Goal: Navigation & Orientation: Understand site structure

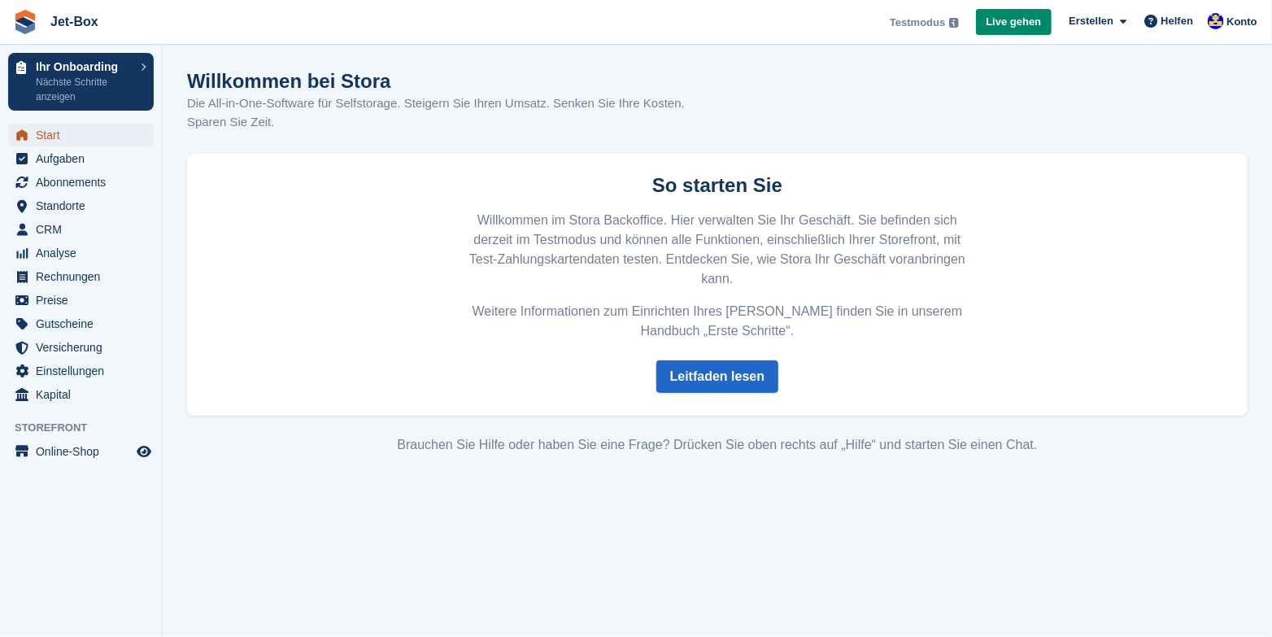
click at [47, 133] on span "Start" at bounding box center [85, 135] width 98 height 23
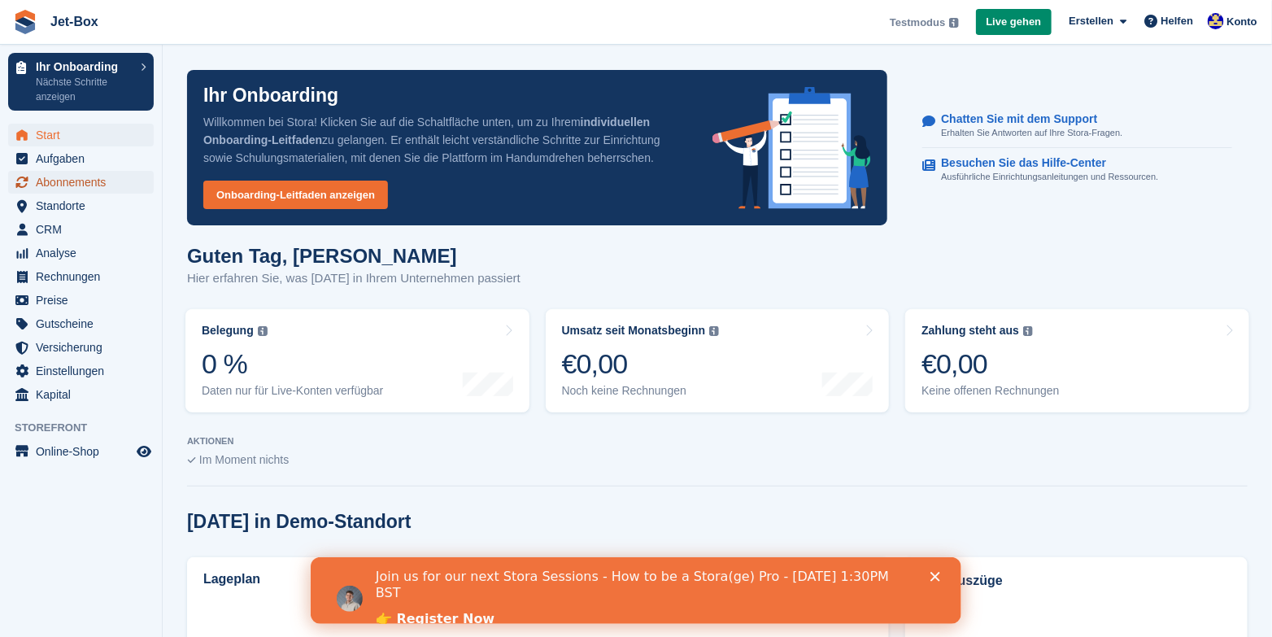
click at [72, 180] on span "Abonnements" at bounding box center [85, 182] width 98 height 23
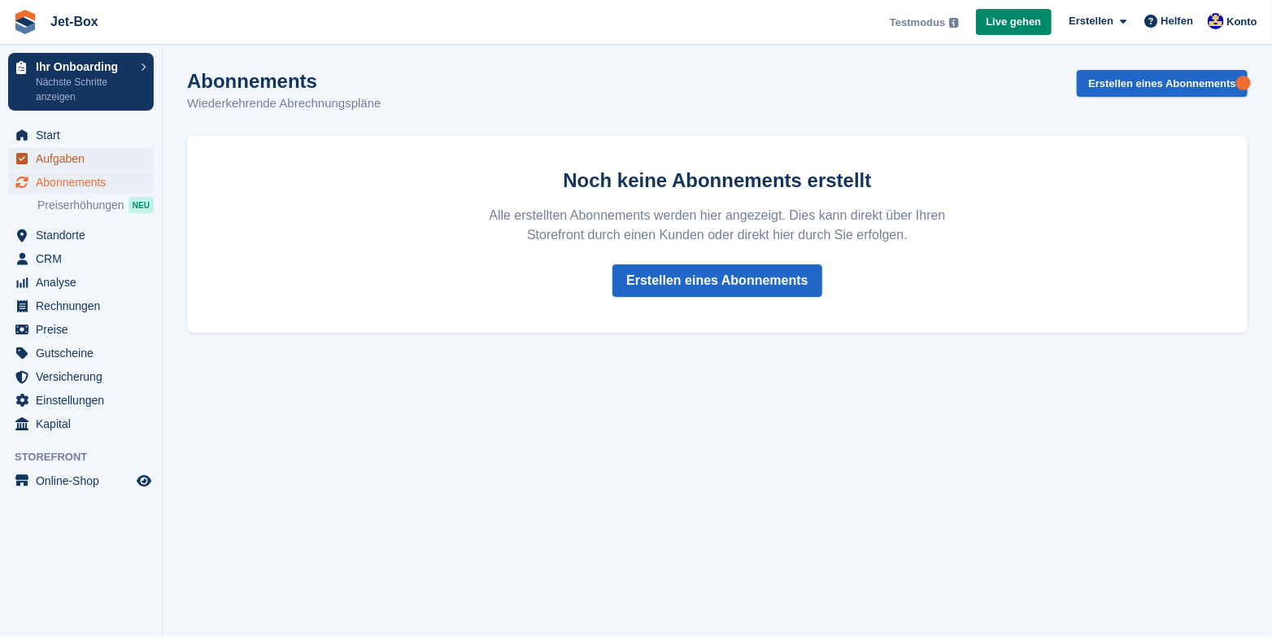
click at [54, 163] on span "Aufgaben" at bounding box center [85, 158] width 98 height 23
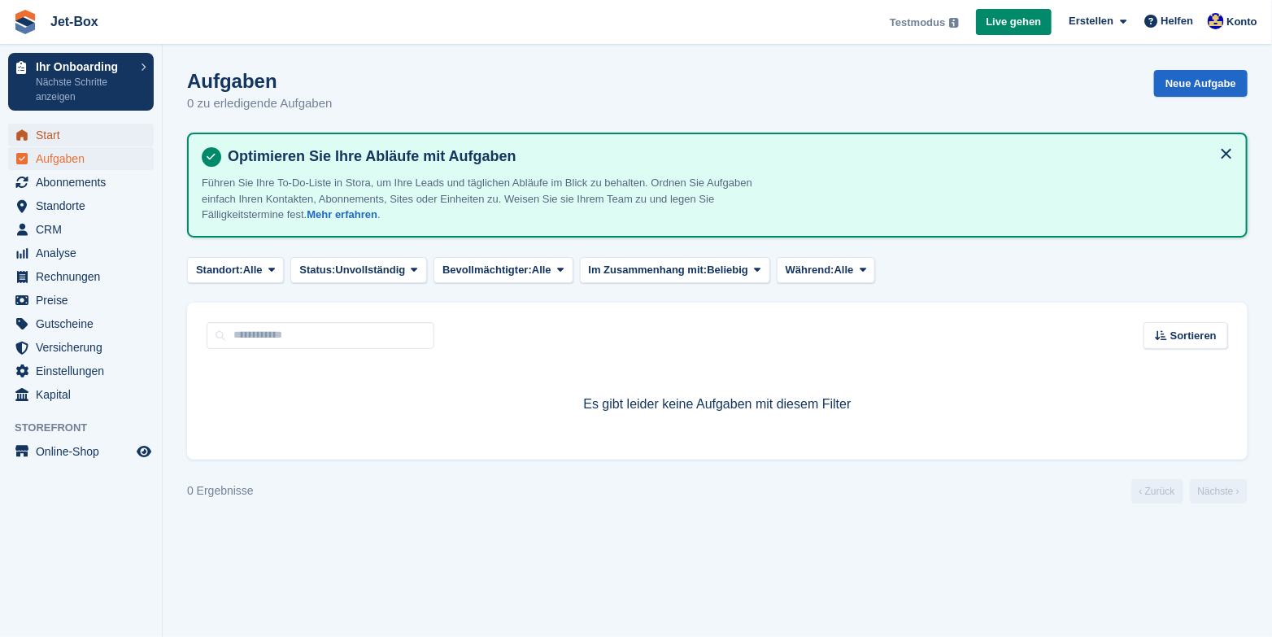
click at [58, 141] on span "Start" at bounding box center [85, 135] width 98 height 23
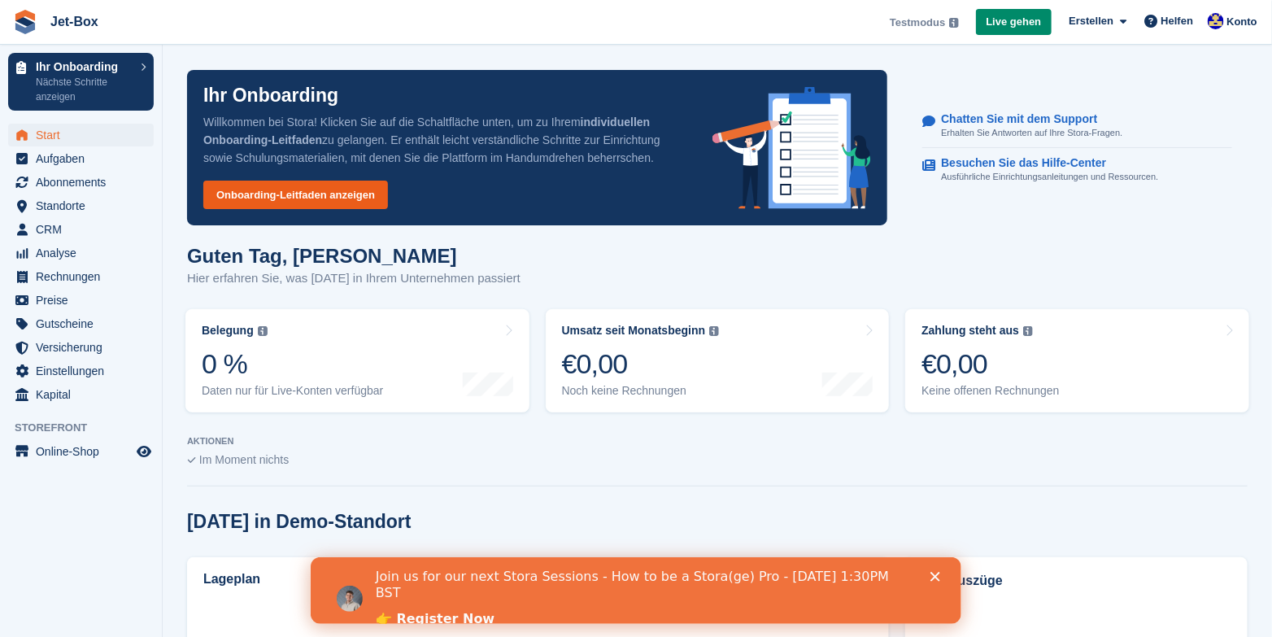
click at [331, 193] on link "Onboarding-Leitfaden anzeigen" at bounding box center [295, 195] width 185 height 28
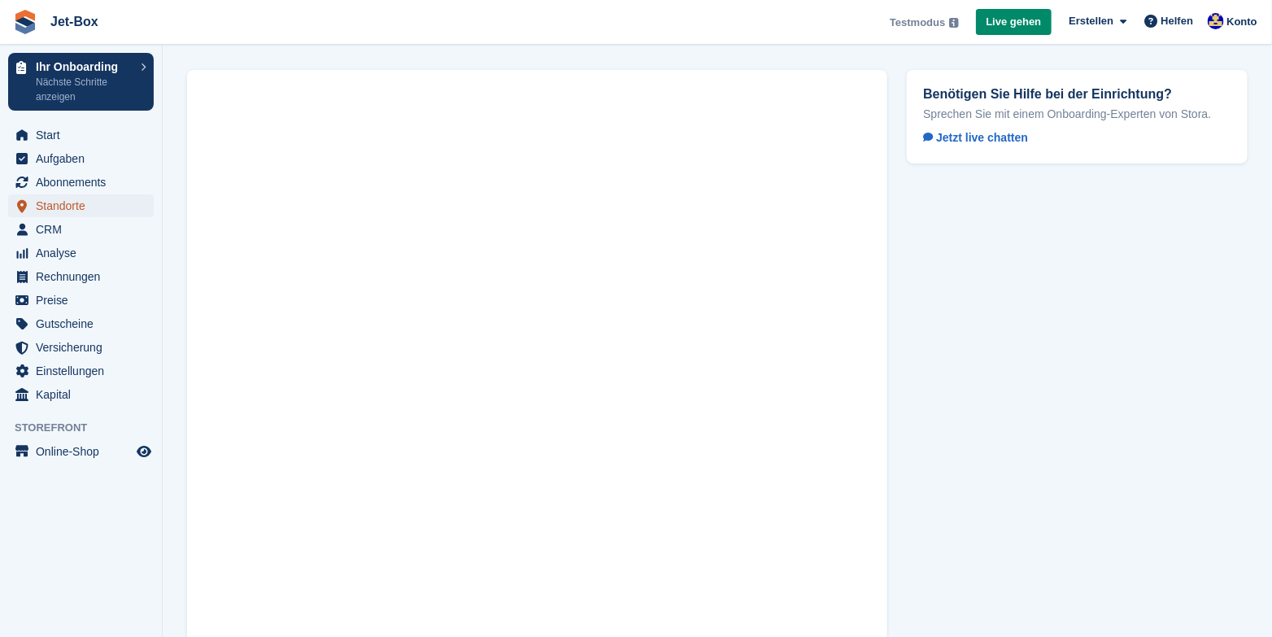
click at [66, 208] on span "Standorte" at bounding box center [85, 205] width 98 height 23
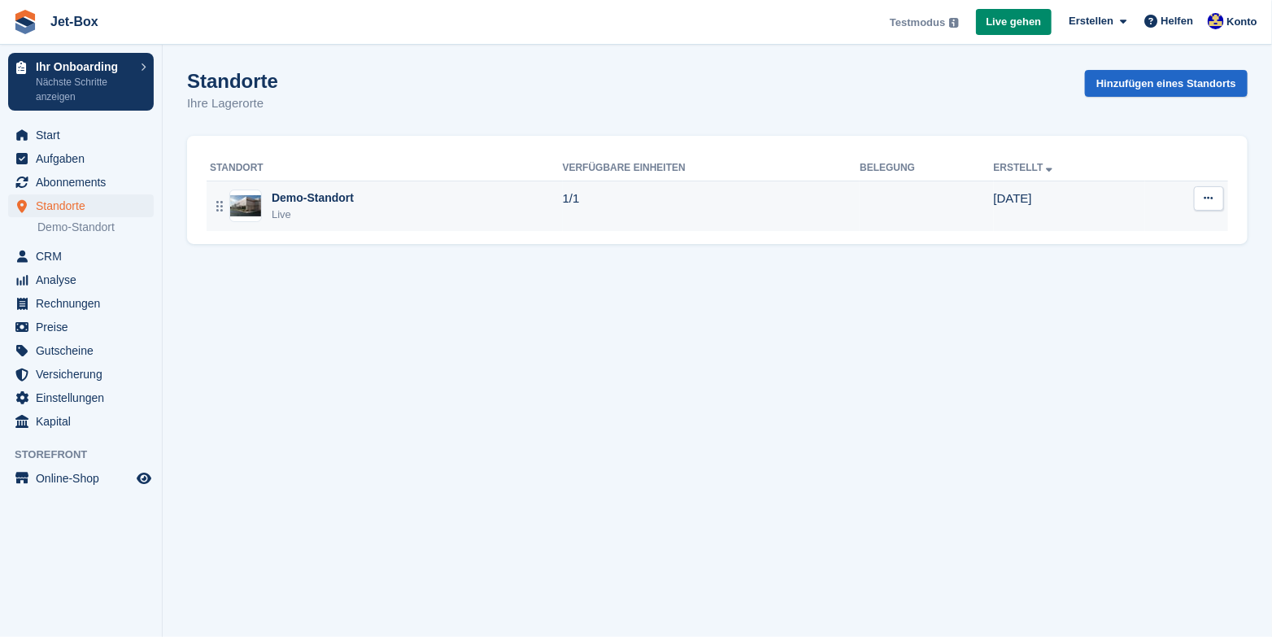
click at [1214, 199] on button at bounding box center [1209, 198] width 30 height 24
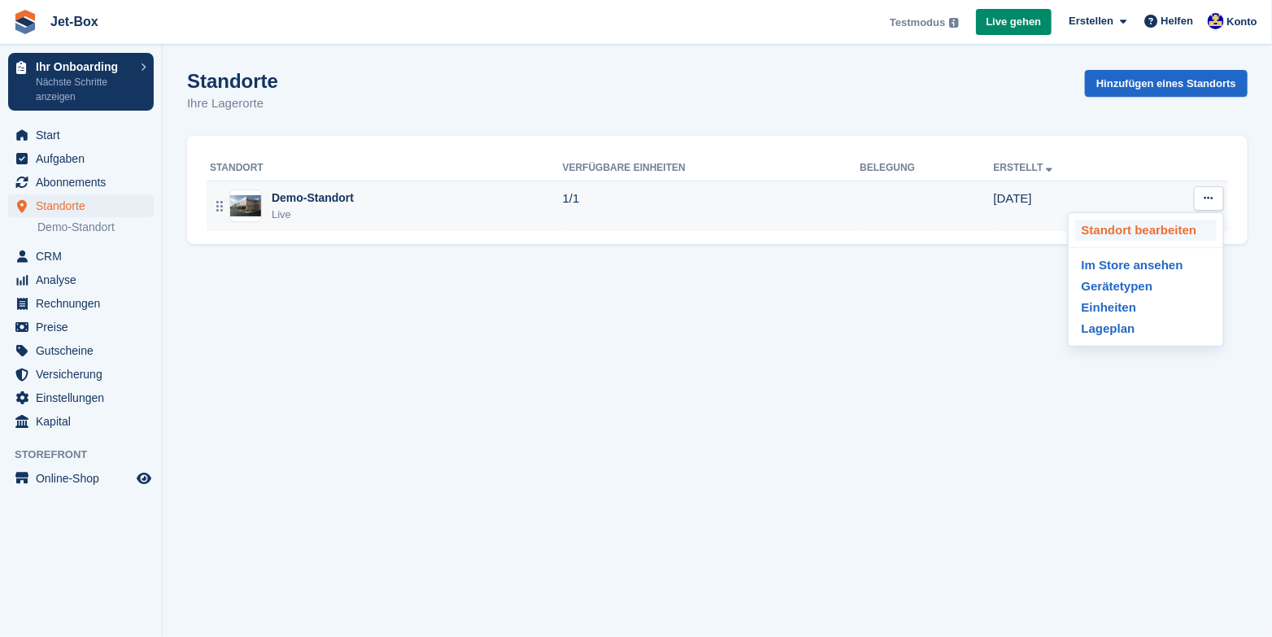
click at [1158, 232] on p "Standort bearbeiten" at bounding box center [1147, 230] width 142 height 21
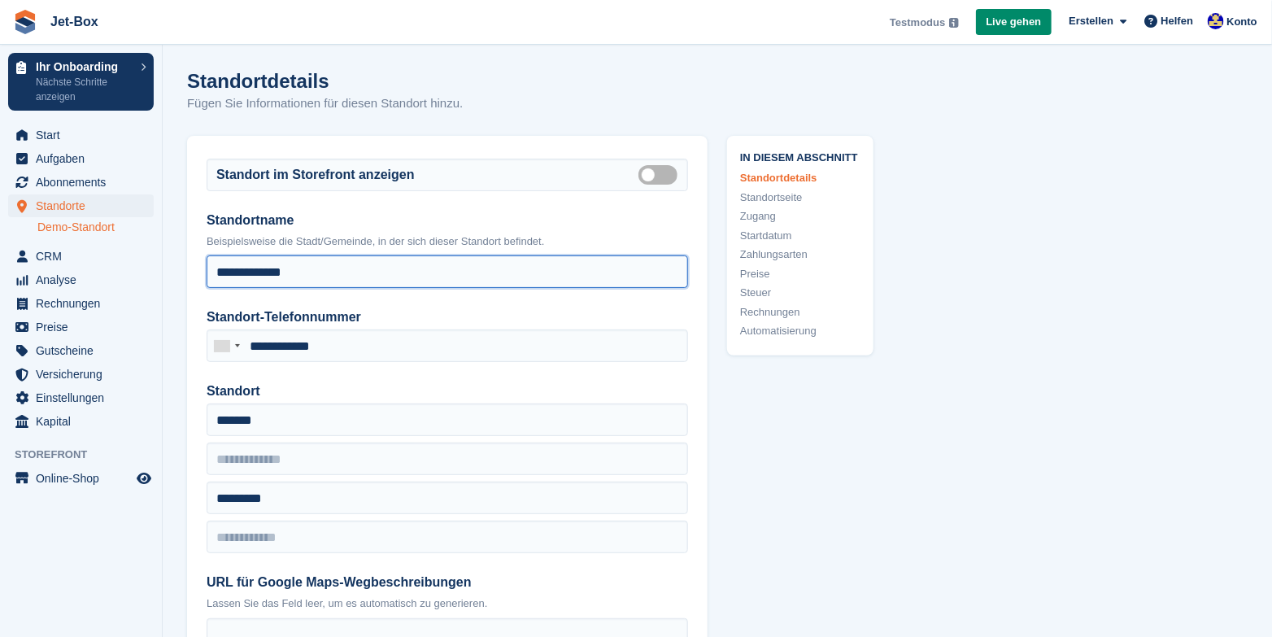
click at [345, 273] on input "**********" at bounding box center [448, 271] width 482 height 33
drag, startPoint x: 347, startPoint y: 273, endPoint x: 164, endPoint y: 247, distance: 185.7
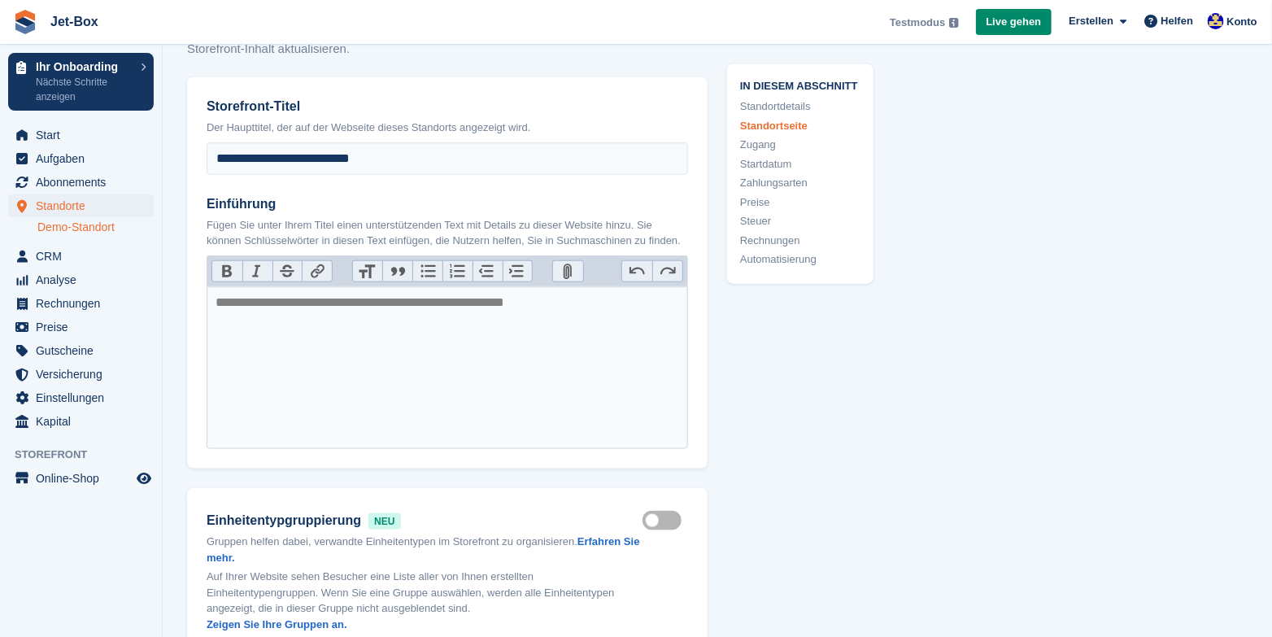
scroll to position [488, 0]
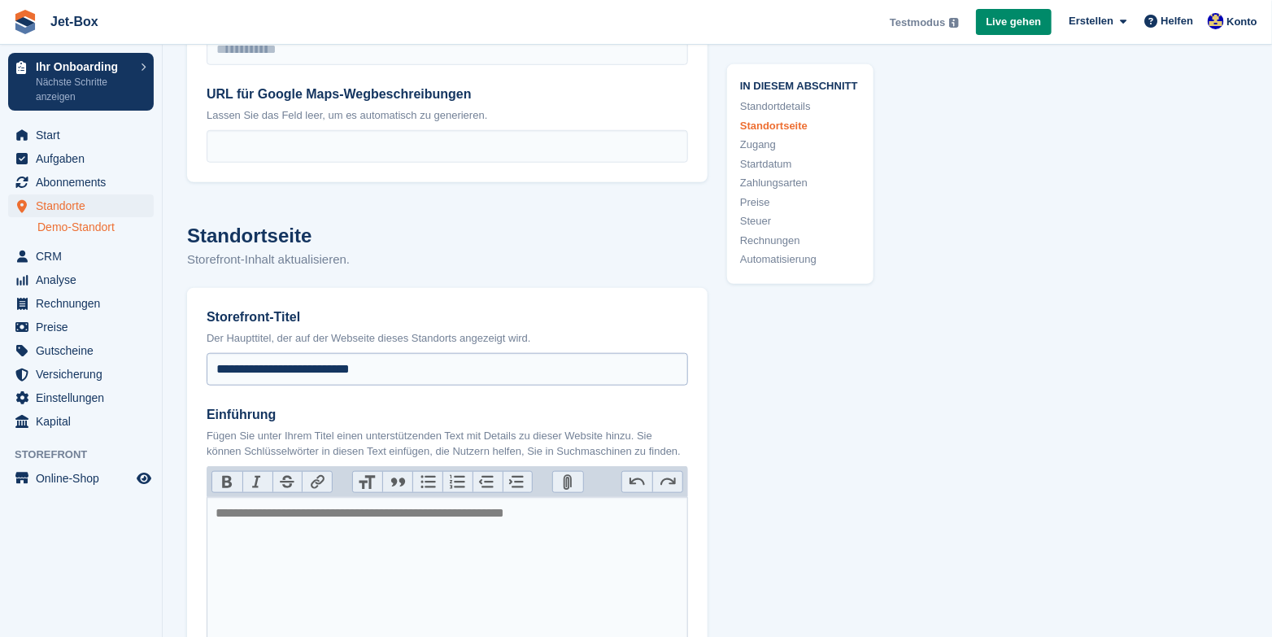
type input "**********"
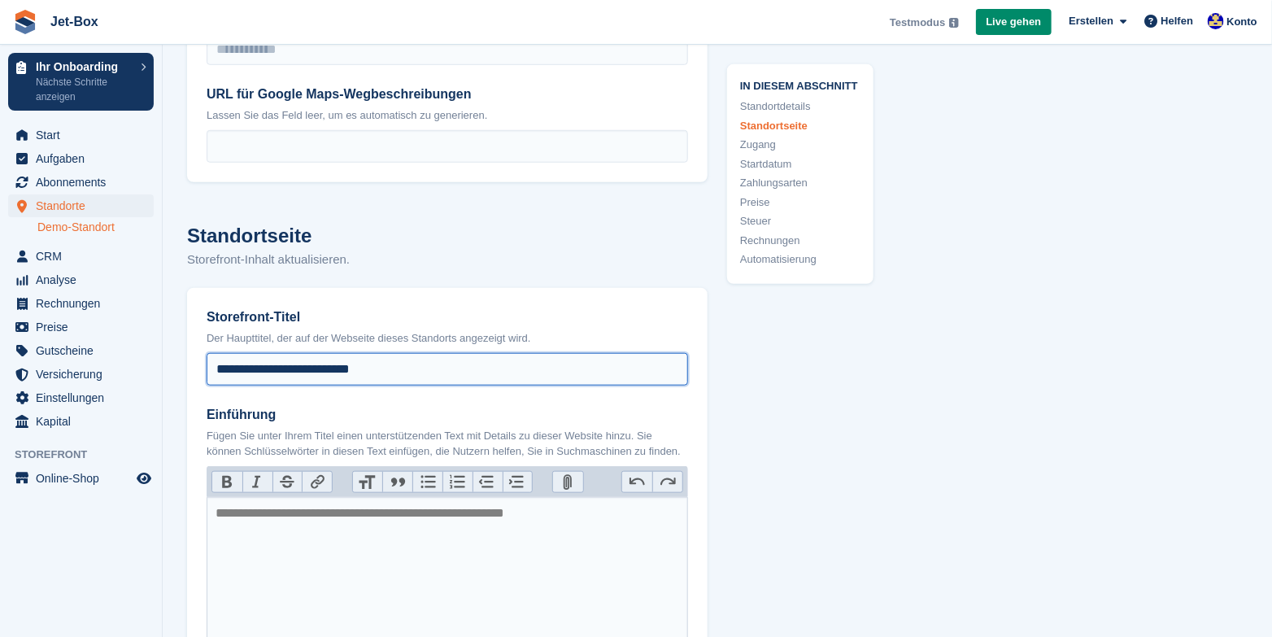
drag, startPoint x: 397, startPoint y: 372, endPoint x: 321, endPoint y: 373, distance: 75.7
click at [321, 373] on input "**********" at bounding box center [448, 369] width 482 height 33
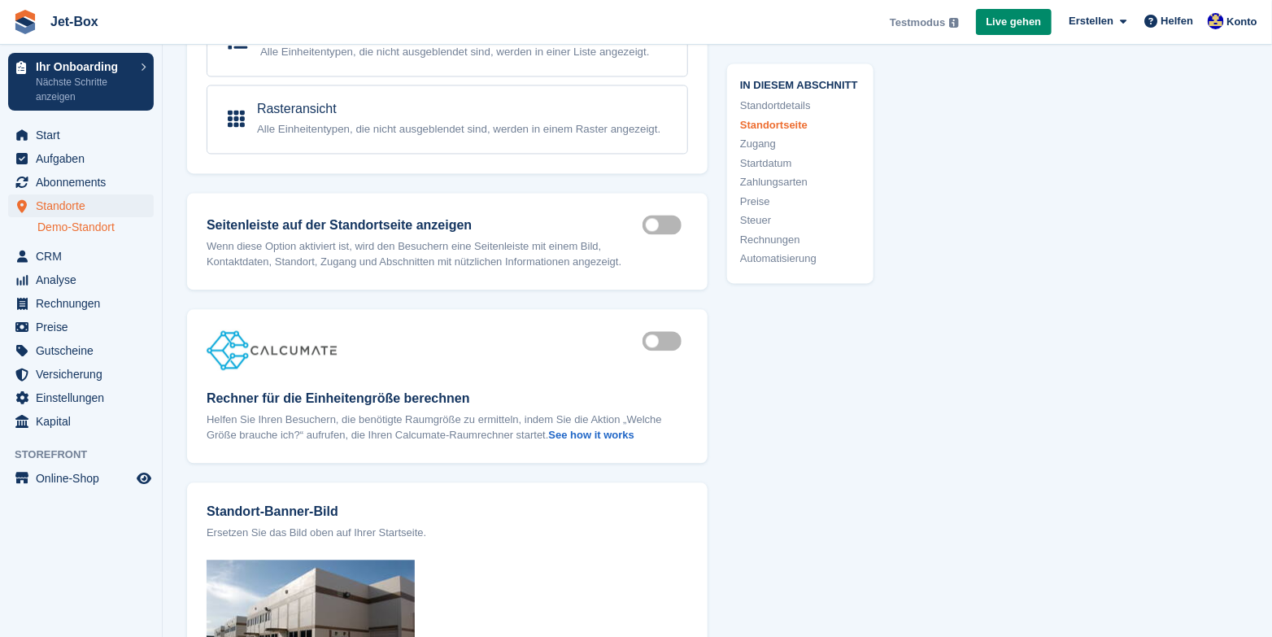
scroll to position [1464, 0]
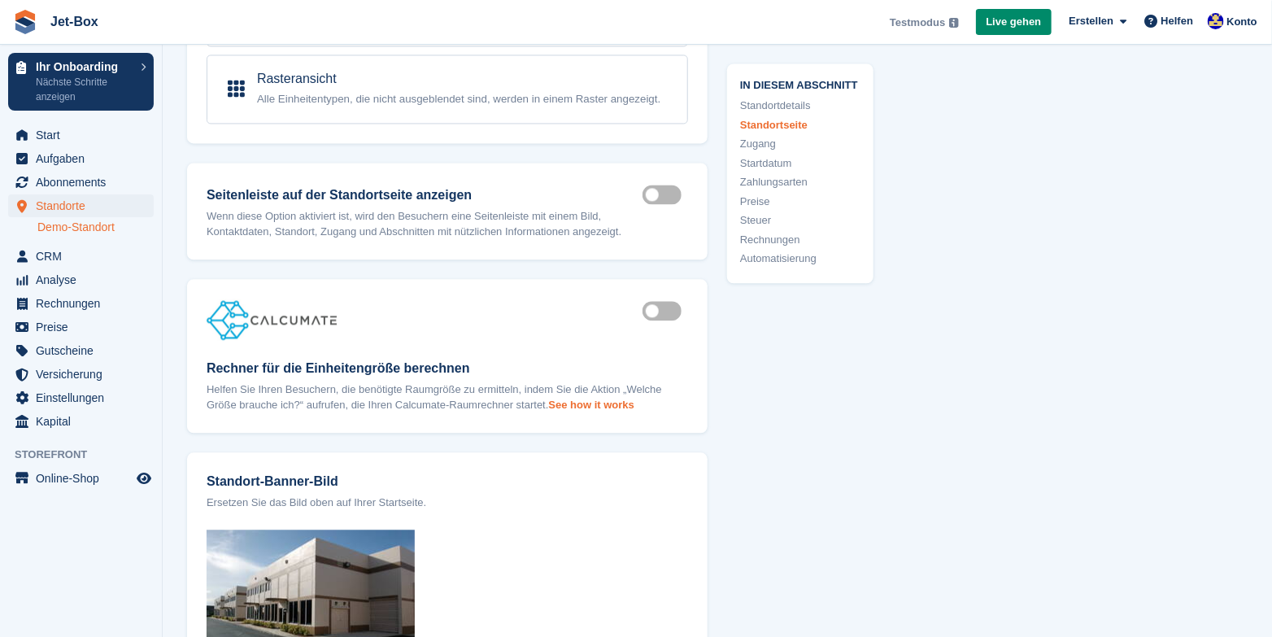
type input "**********"
click at [604, 402] on strong "See how it works" at bounding box center [591, 405] width 85 height 12
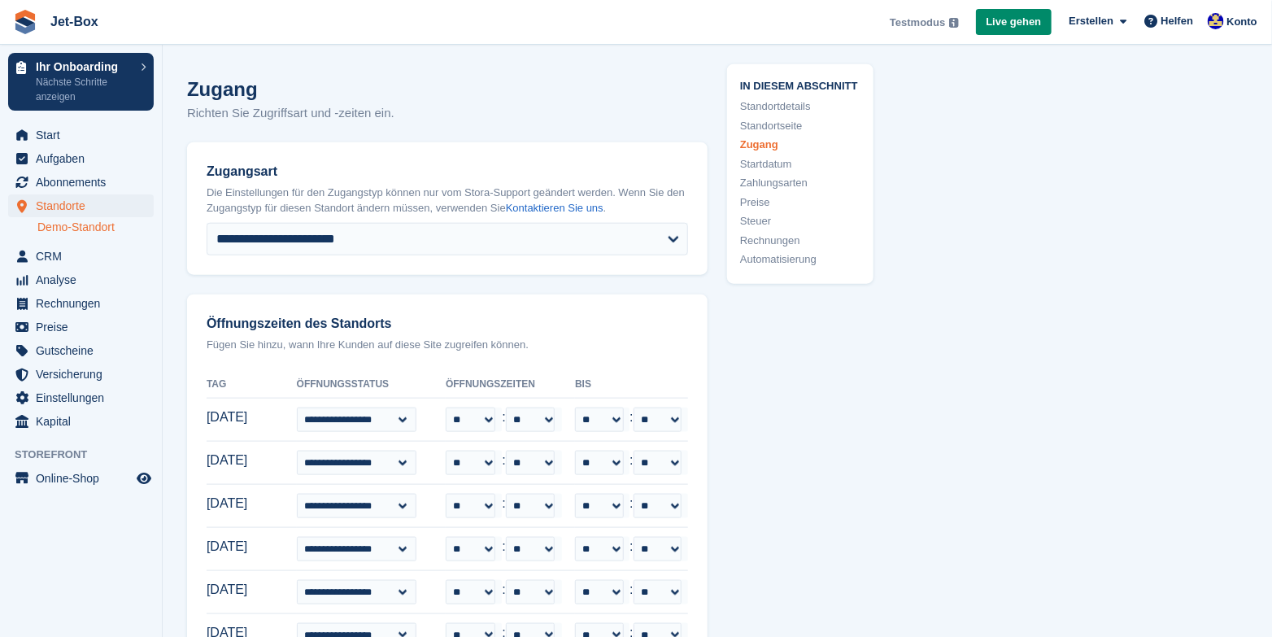
scroll to position [3498, 0]
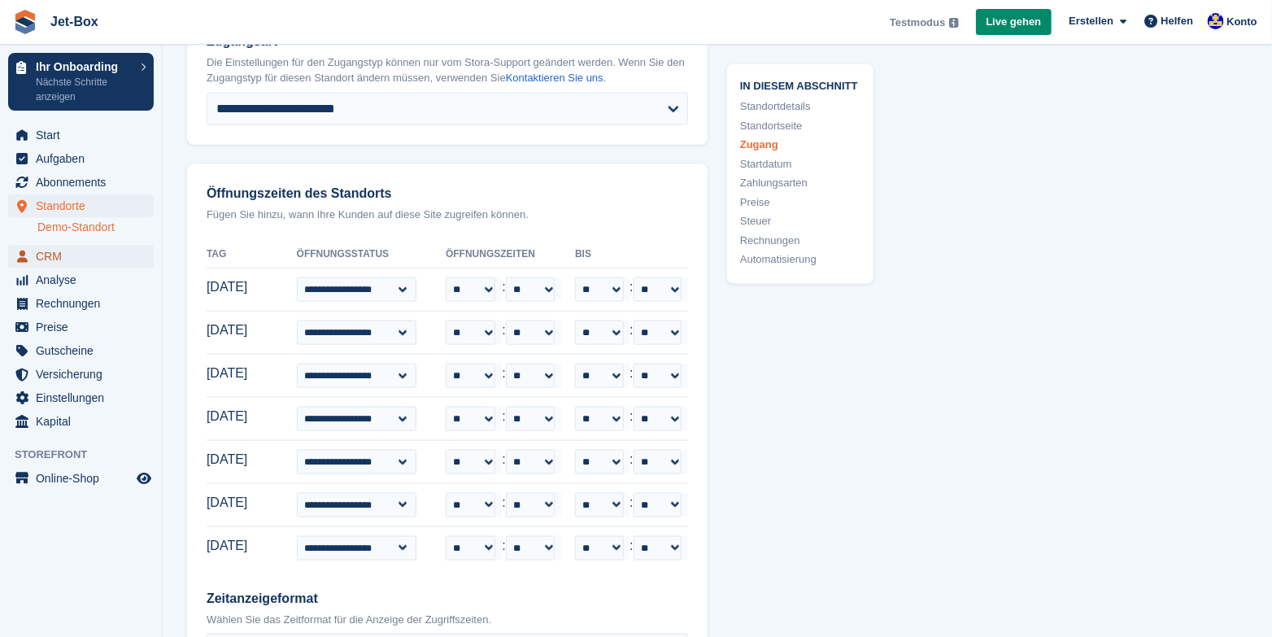
click at [54, 255] on span "CRM" at bounding box center [85, 256] width 98 height 23
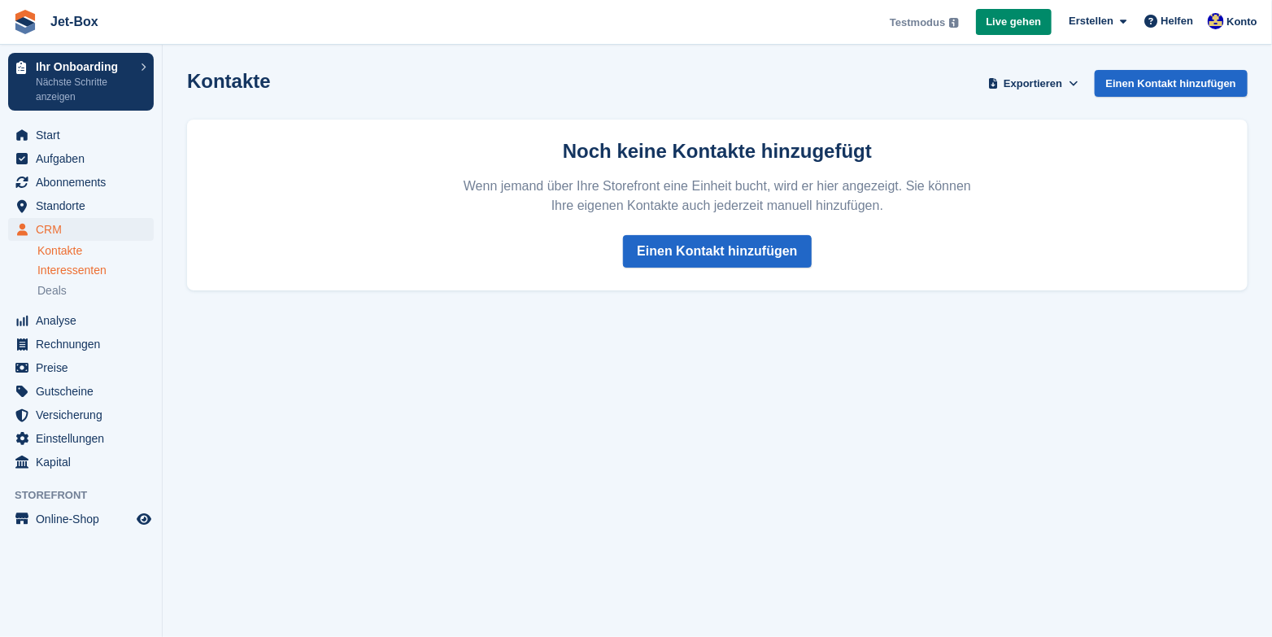
click at [51, 273] on span "Interessenten" at bounding box center [71, 270] width 69 height 15
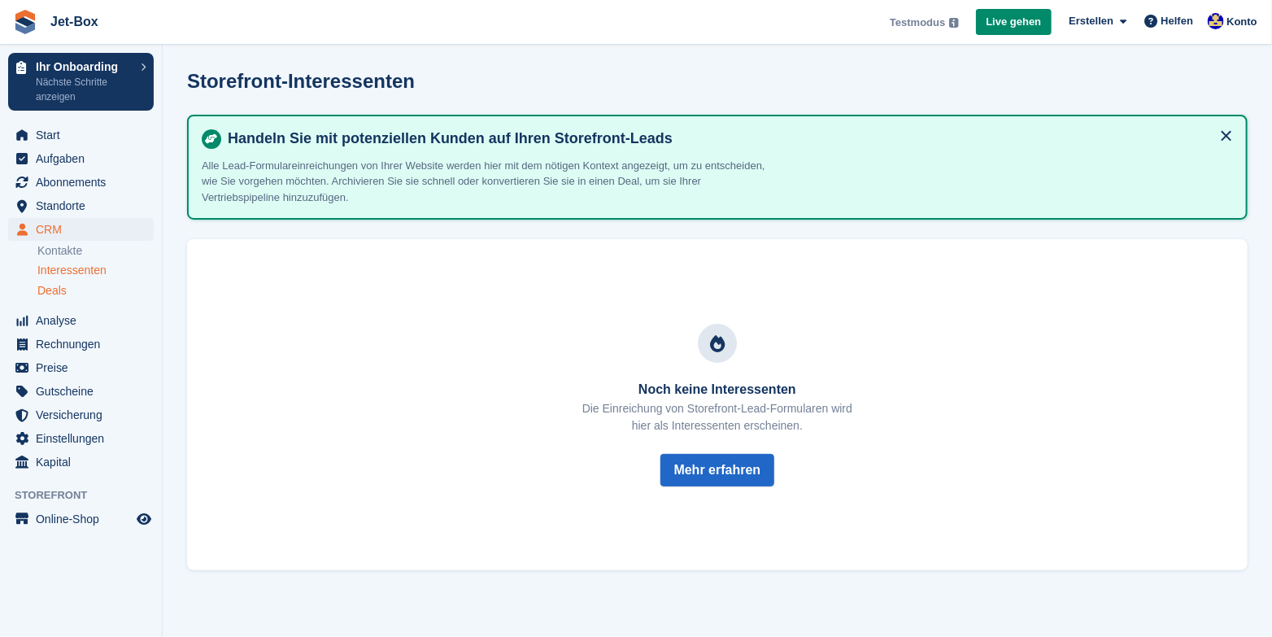
click at [63, 287] on span "Deals" at bounding box center [51, 290] width 29 height 15
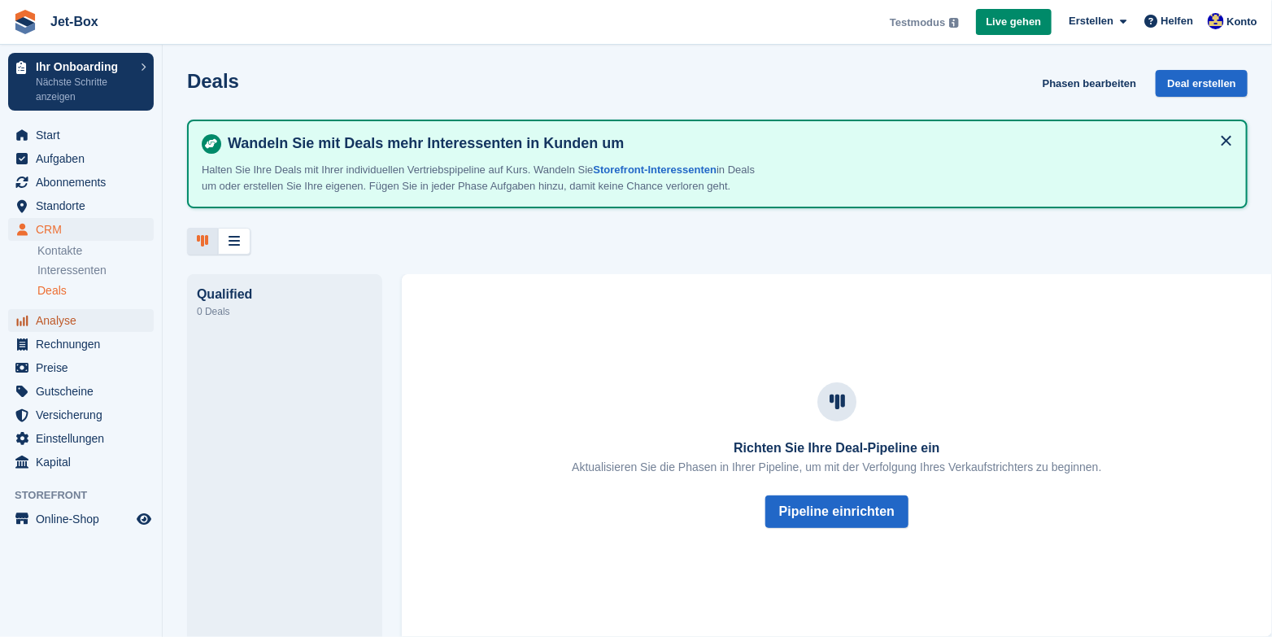
click at [59, 321] on span "Analyse" at bounding box center [85, 320] width 98 height 23
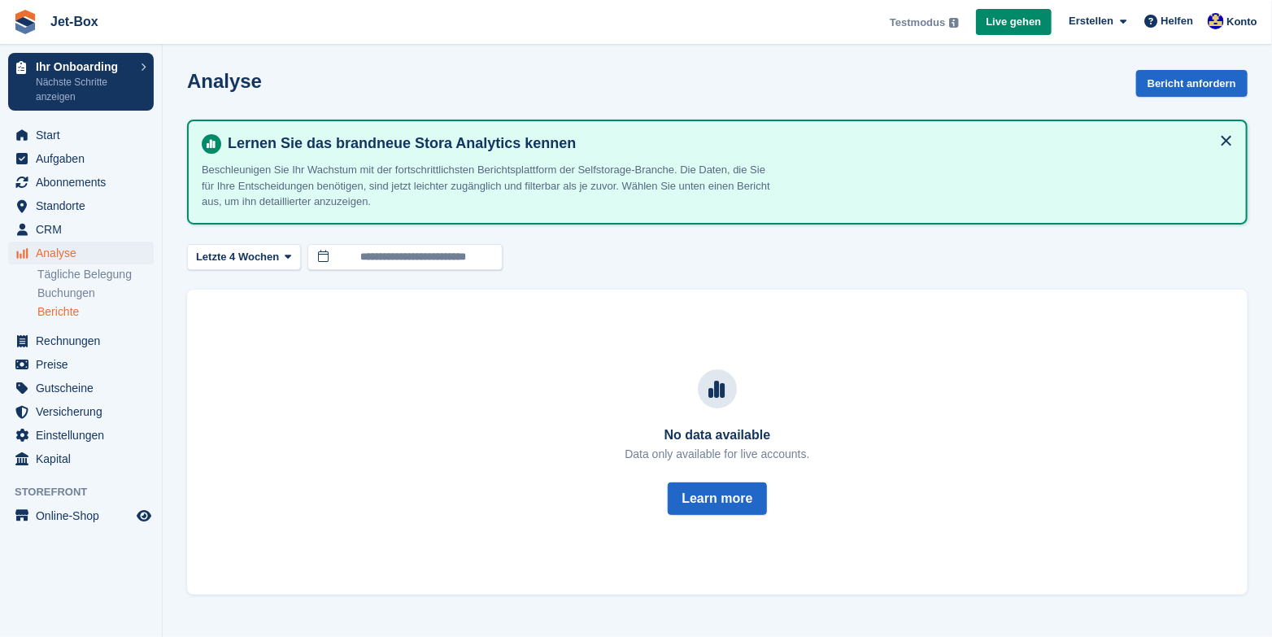
click at [49, 311] on link "Berichte" at bounding box center [95, 311] width 116 height 15
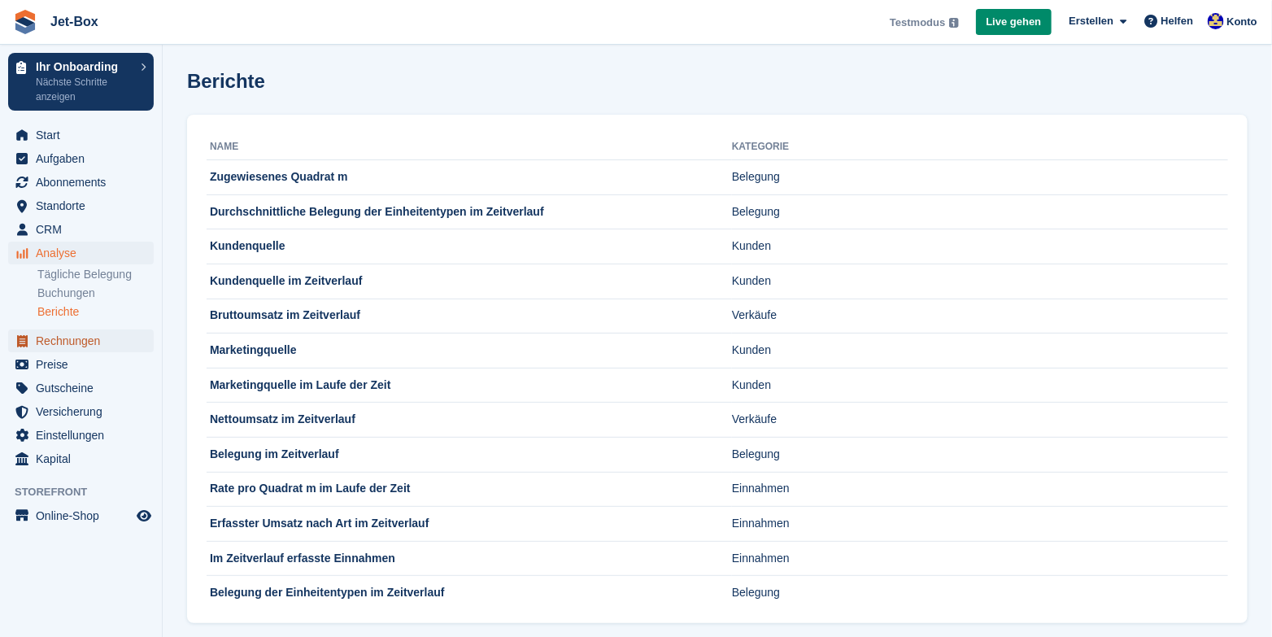
click at [76, 343] on span "Rechnungen" at bounding box center [85, 340] width 98 height 23
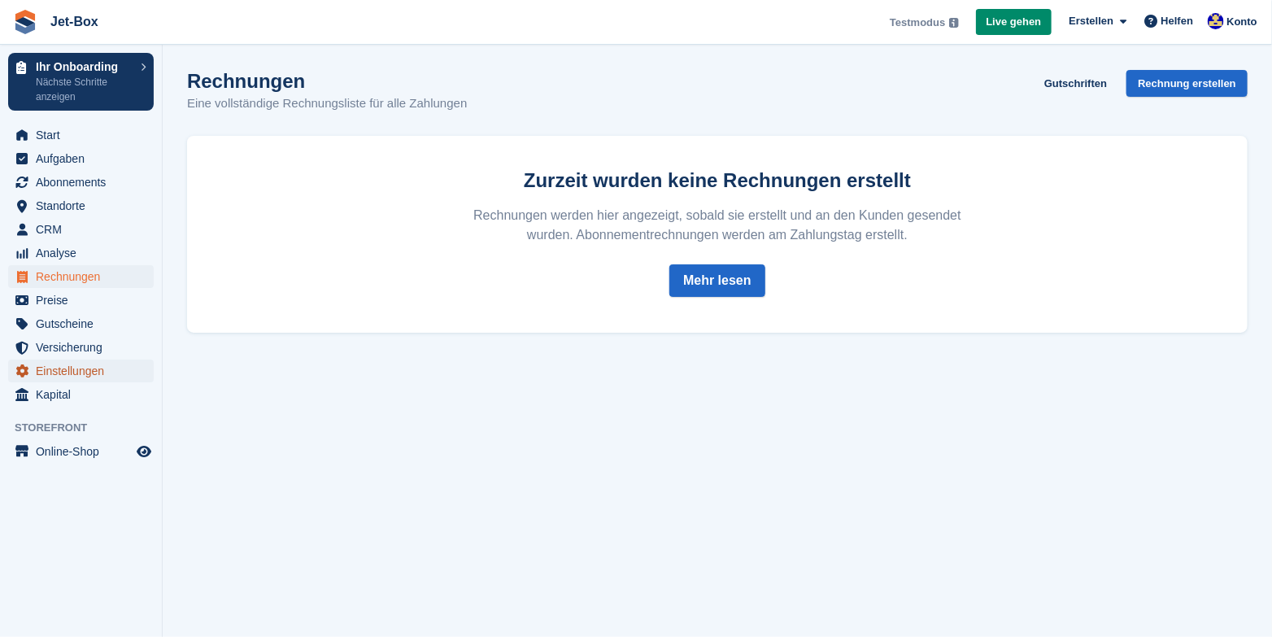
click at [72, 369] on span "Einstellungen" at bounding box center [85, 371] width 98 height 23
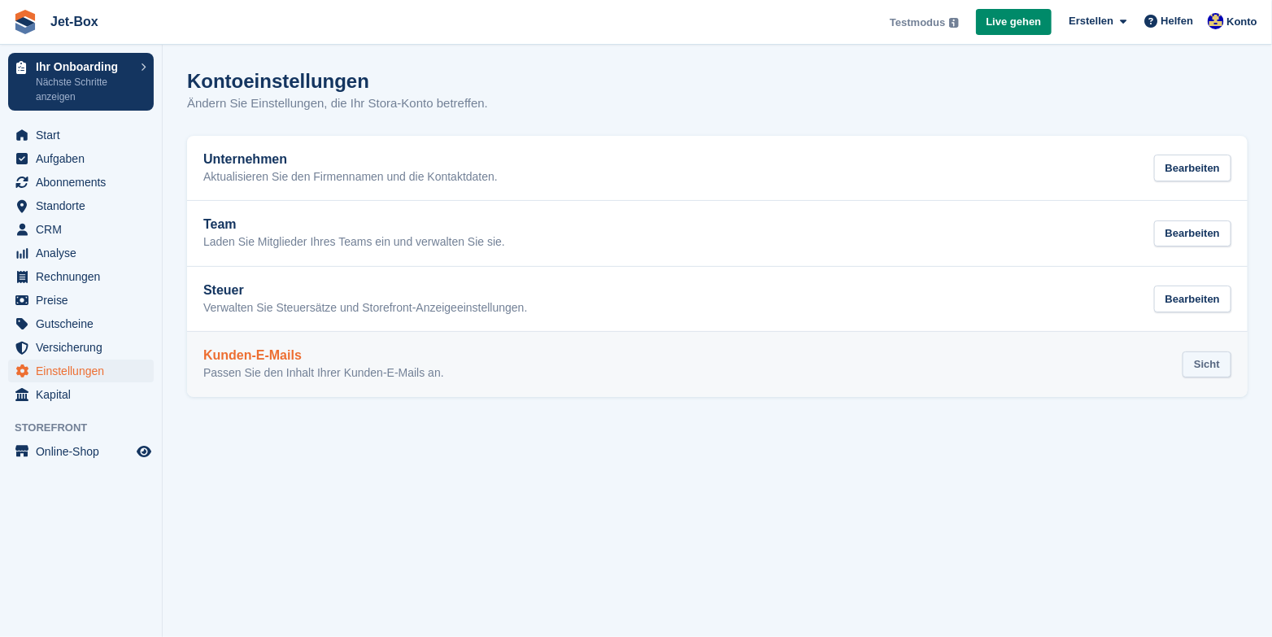
click at [1201, 366] on div "Sicht" at bounding box center [1207, 364] width 49 height 27
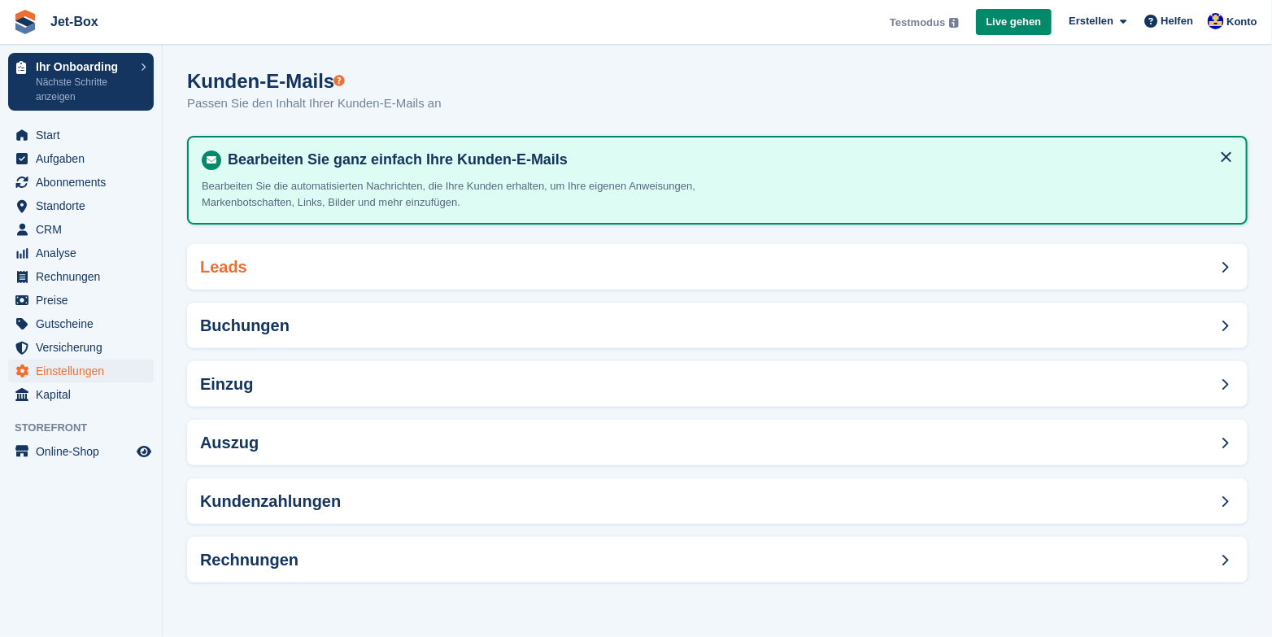
click at [225, 269] on h2 "Leads" at bounding box center [223, 267] width 47 height 19
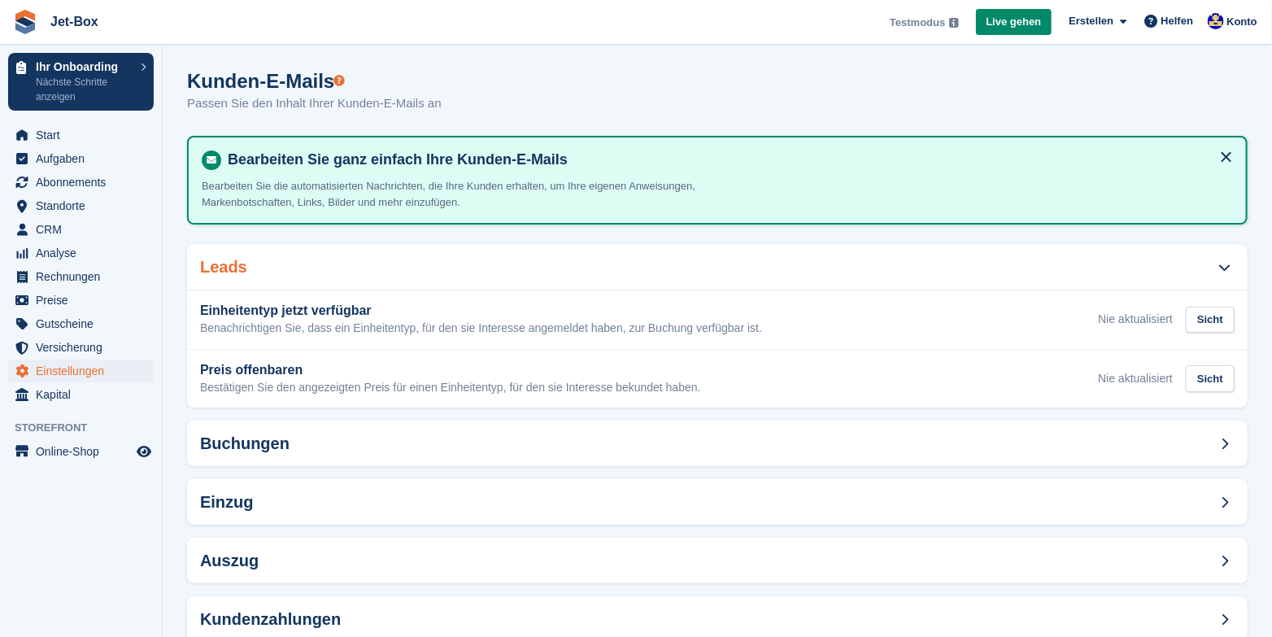
click at [224, 266] on h2 "Leads" at bounding box center [223, 267] width 47 height 19
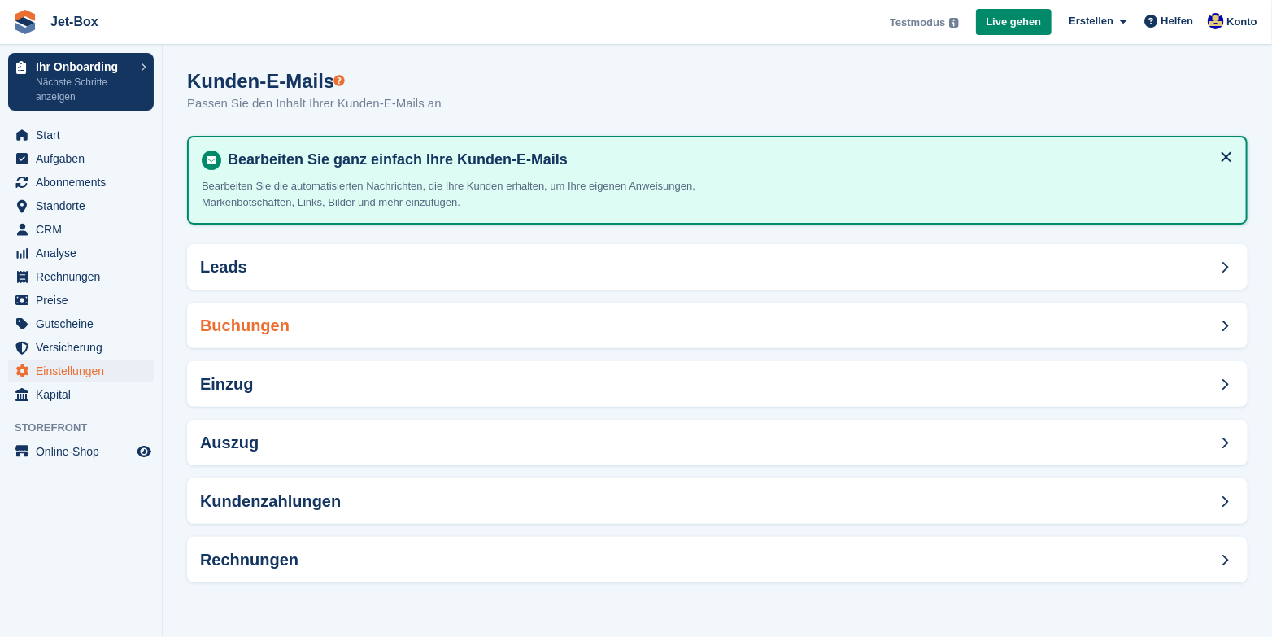
click at [233, 325] on h2 "Buchungen" at bounding box center [244, 325] width 89 height 19
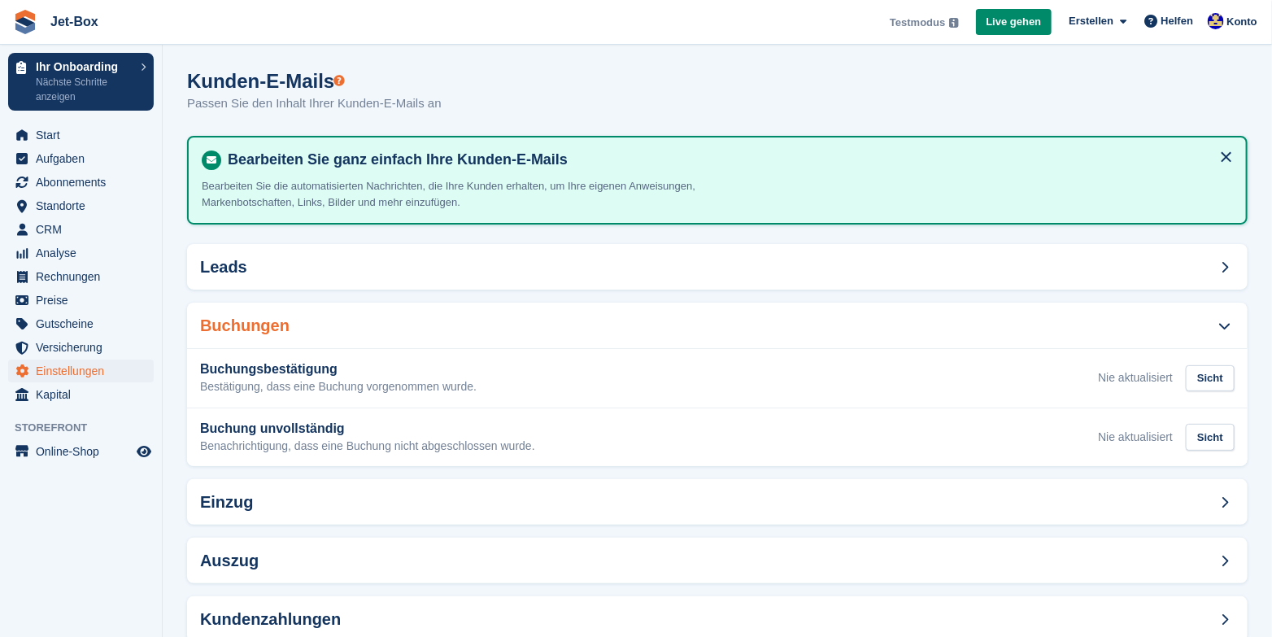
click at [233, 319] on h2 "Buchungen" at bounding box center [244, 325] width 89 height 19
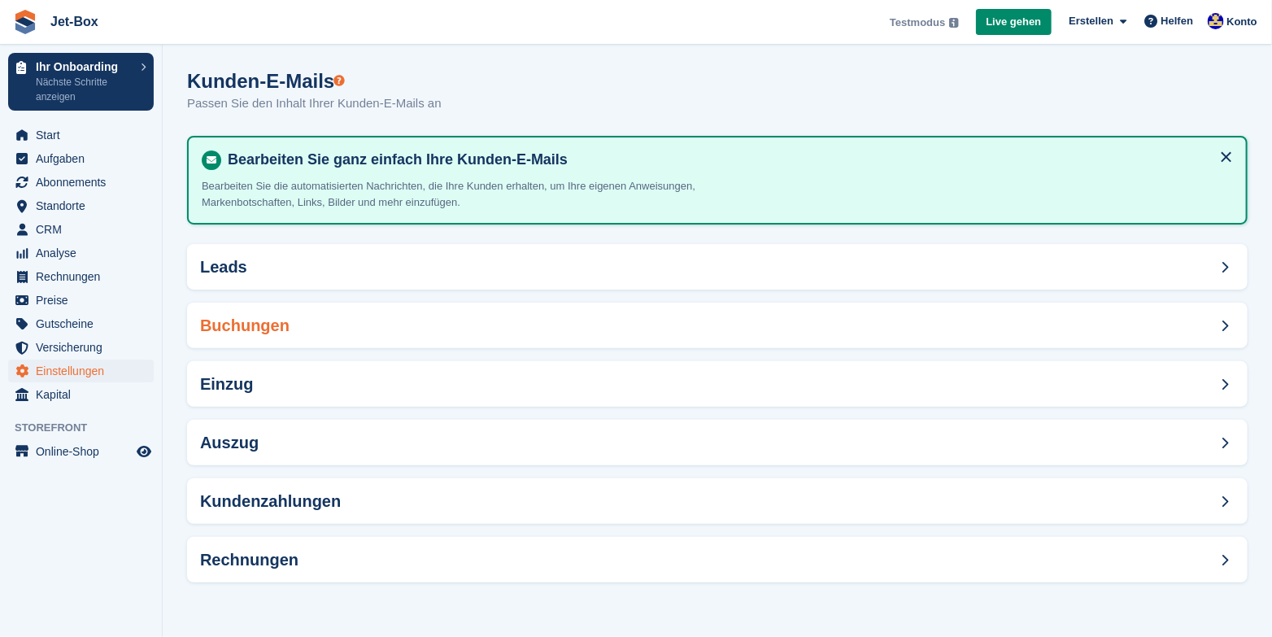
click at [233, 319] on h2 "Buchungen" at bounding box center [244, 325] width 89 height 19
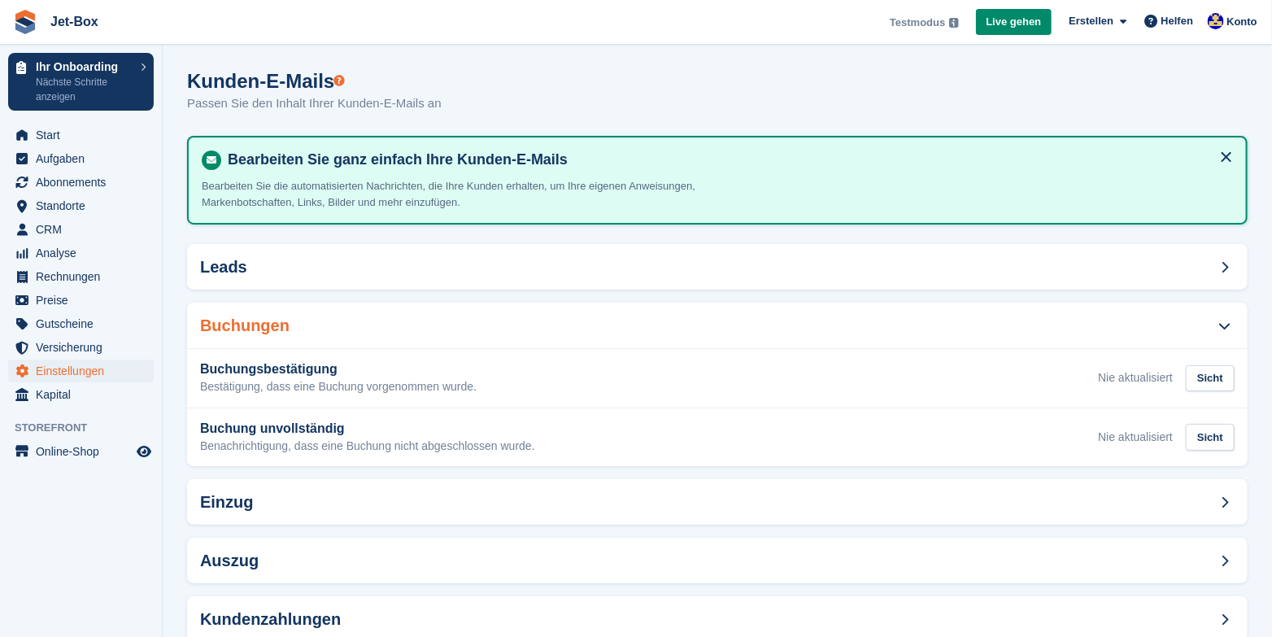
click at [233, 319] on h2 "Buchungen" at bounding box center [244, 325] width 89 height 19
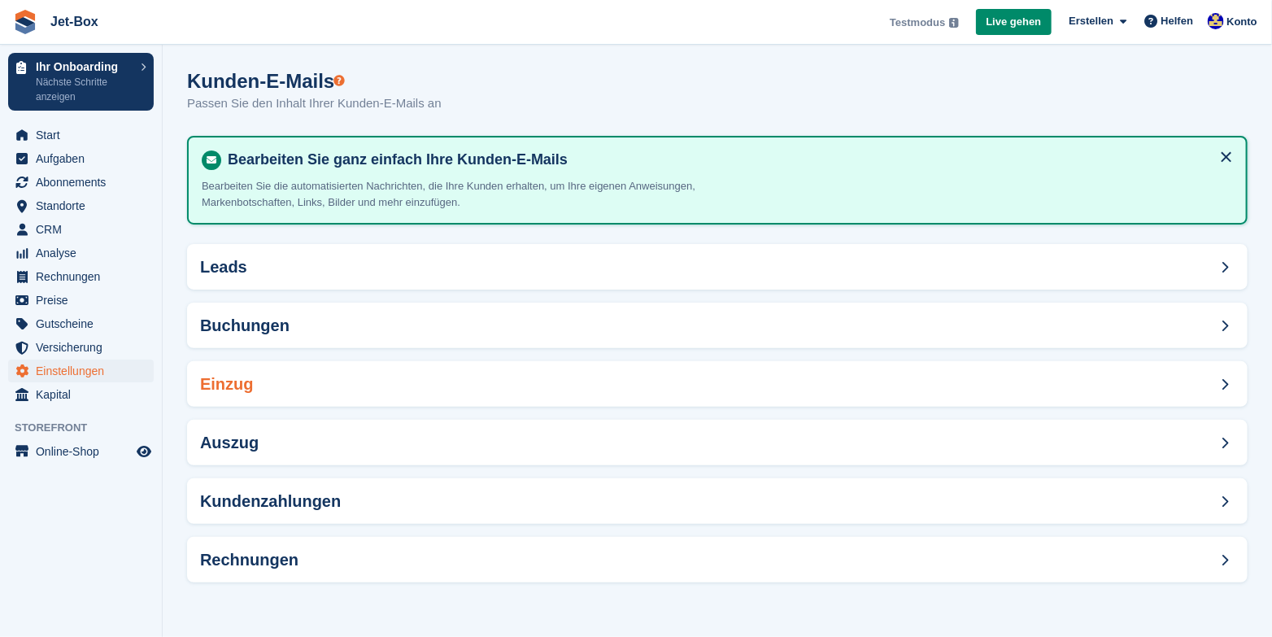
click at [230, 391] on h2 "Einzug" at bounding box center [227, 384] width 54 height 19
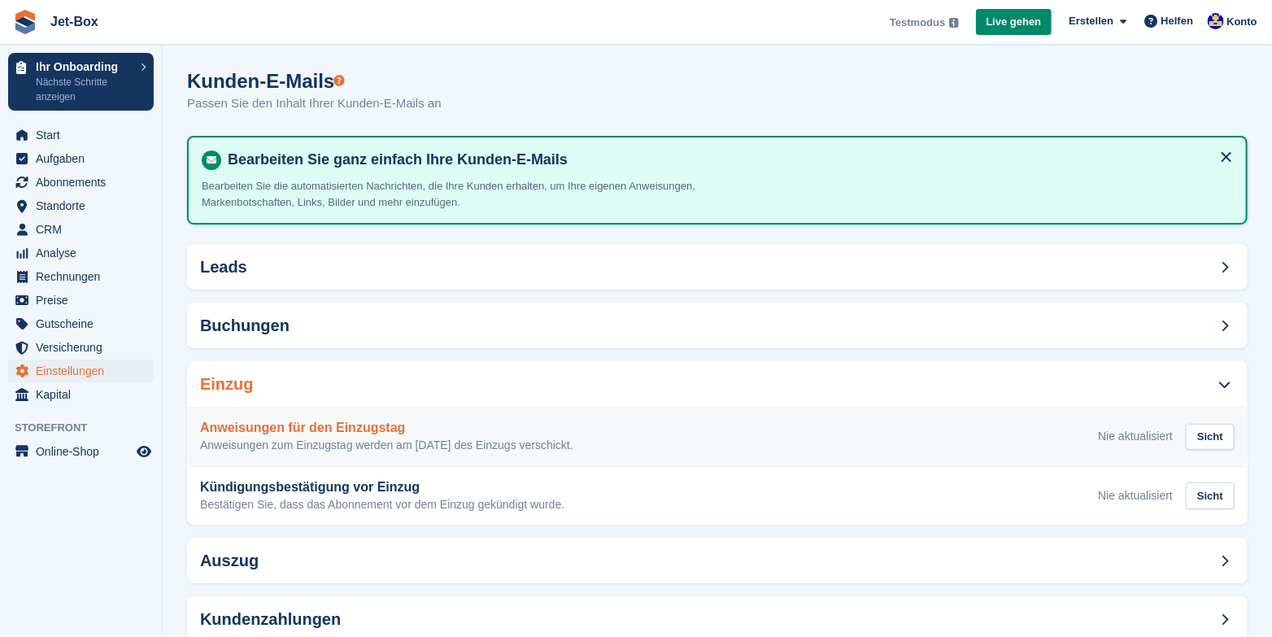
click at [308, 426] on h3 "Anweisungen für den Einzugstag" at bounding box center [386, 428] width 373 height 15
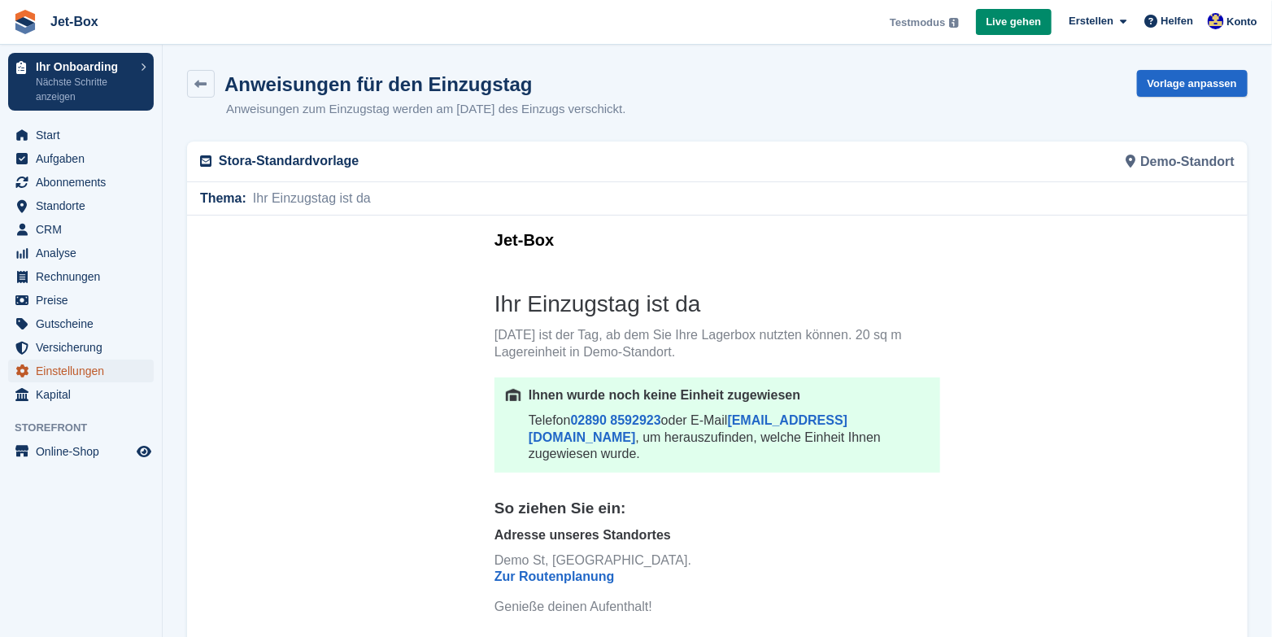
click at [85, 371] on span "Einstellungen" at bounding box center [85, 371] width 98 height 23
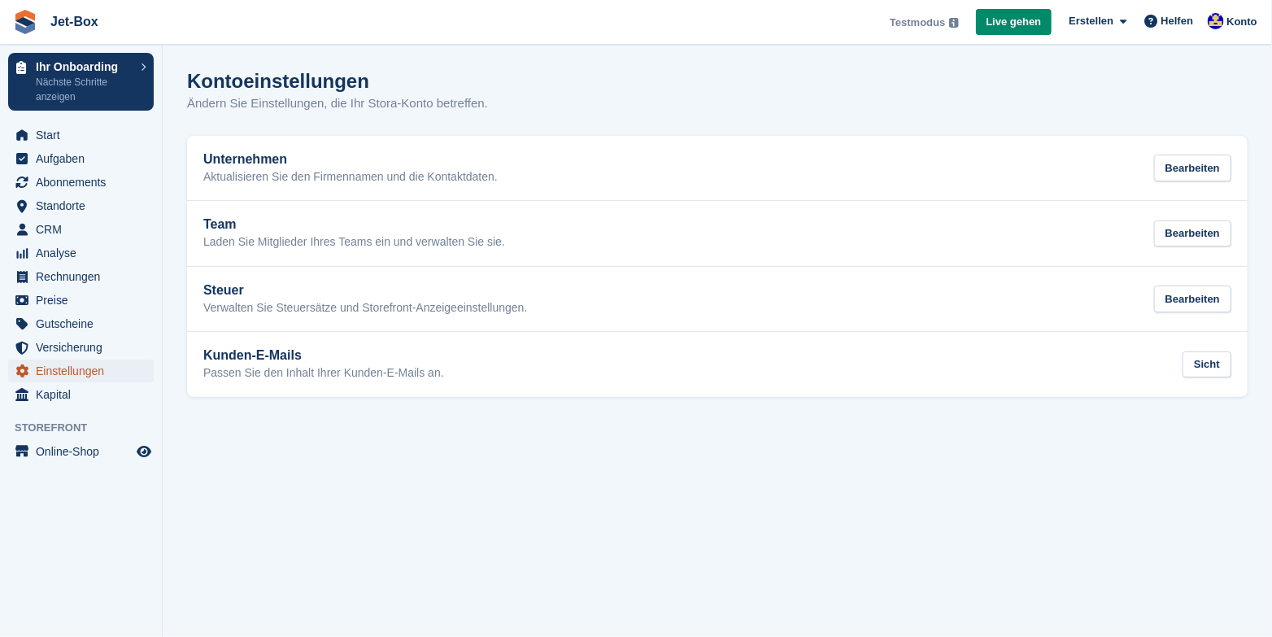
click at [94, 371] on span "Einstellungen" at bounding box center [85, 371] width 98 height 23
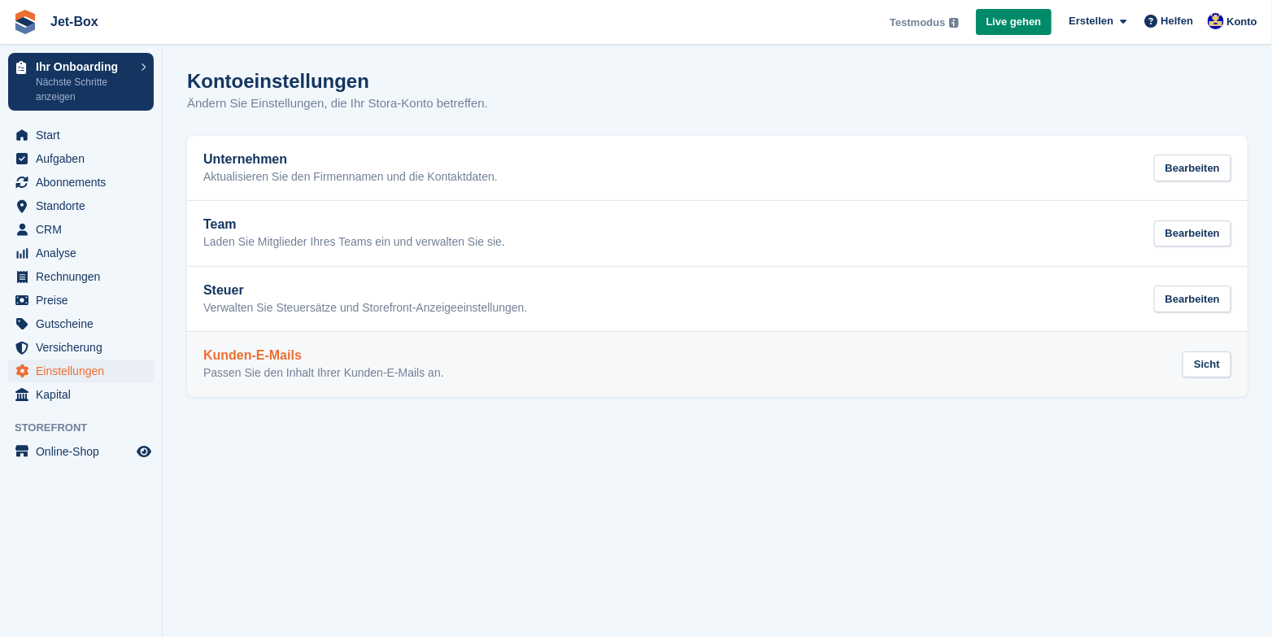
click at [262, 354] on h2 "Kunden-E-Mails" at bounding box center [323, 355] width 241 height 15
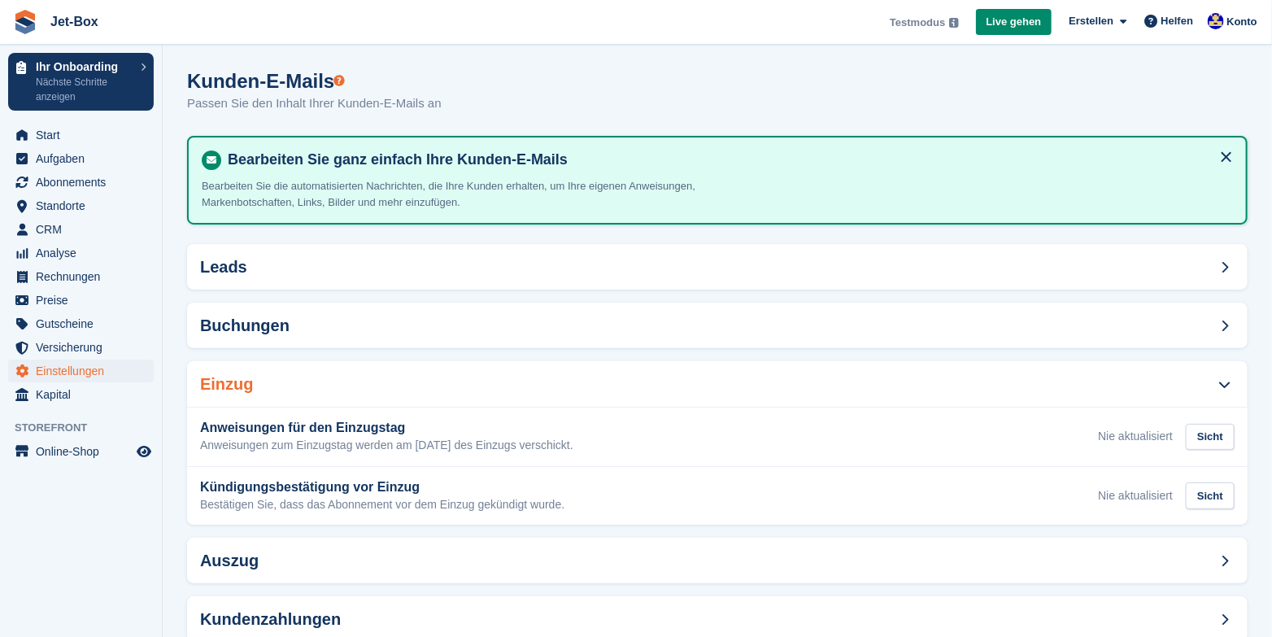
scroll to position [81, 0]
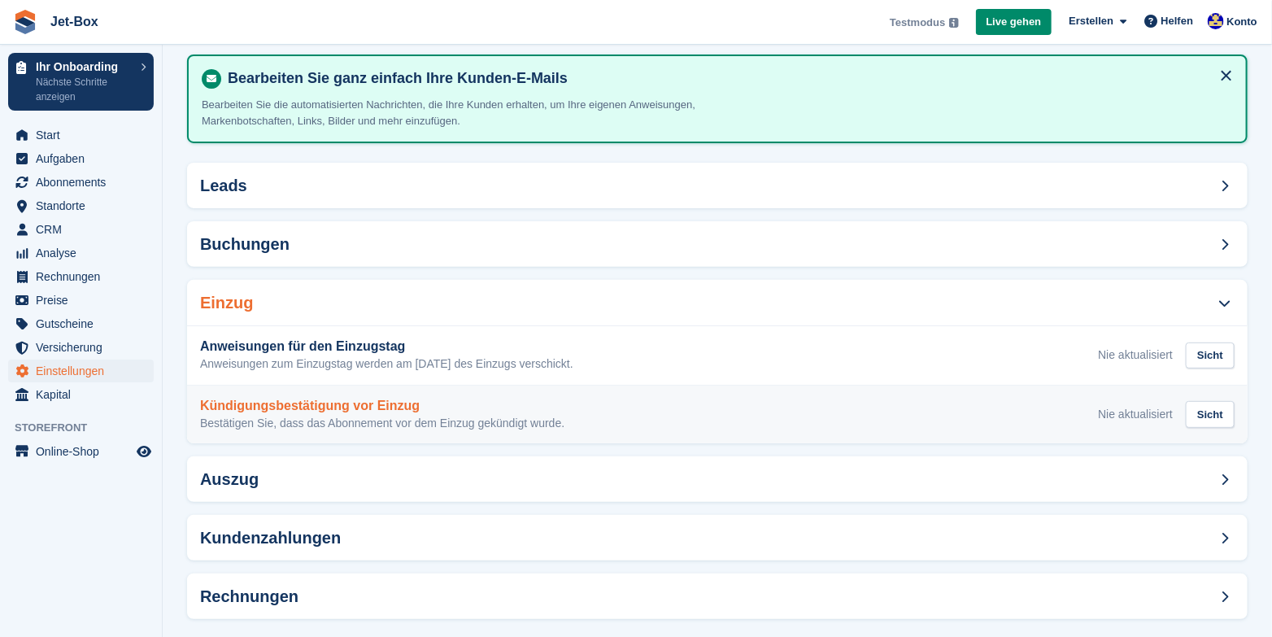
click at [364, 404] on h3 "Kündigungsbestätigung vor Einzug" at bounding box center [382, 406] width 364 height 15
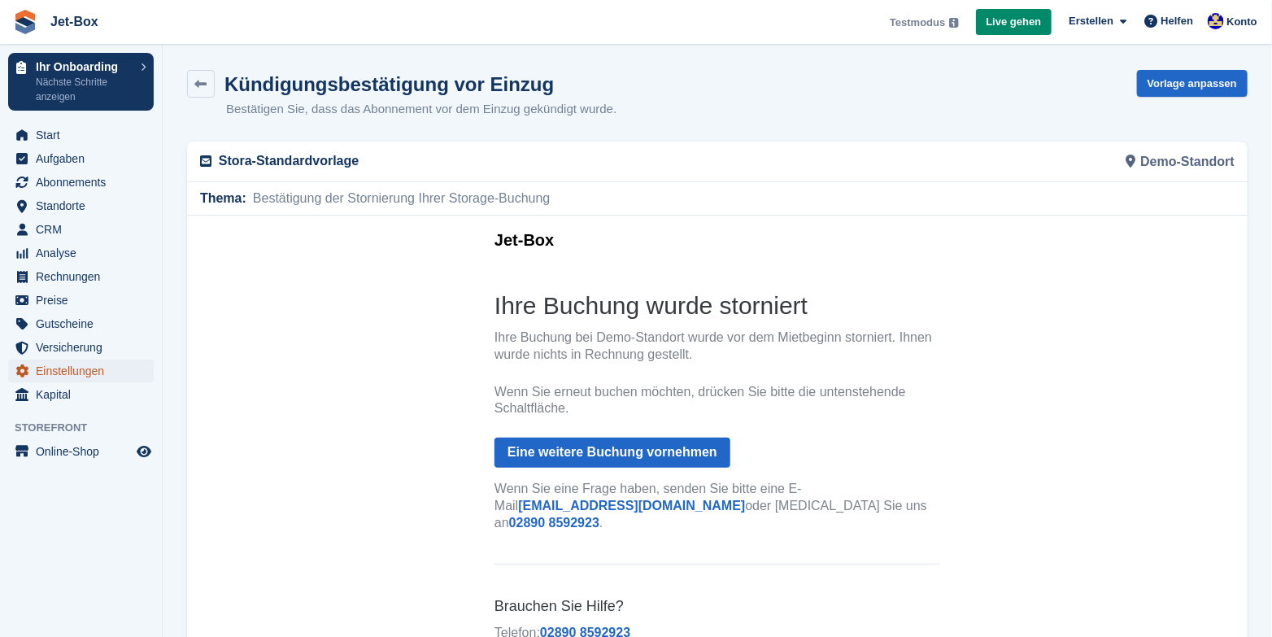
click at [55, 369] on span "Einstellungen" at bounding box center [85, 371] width 98 height 23
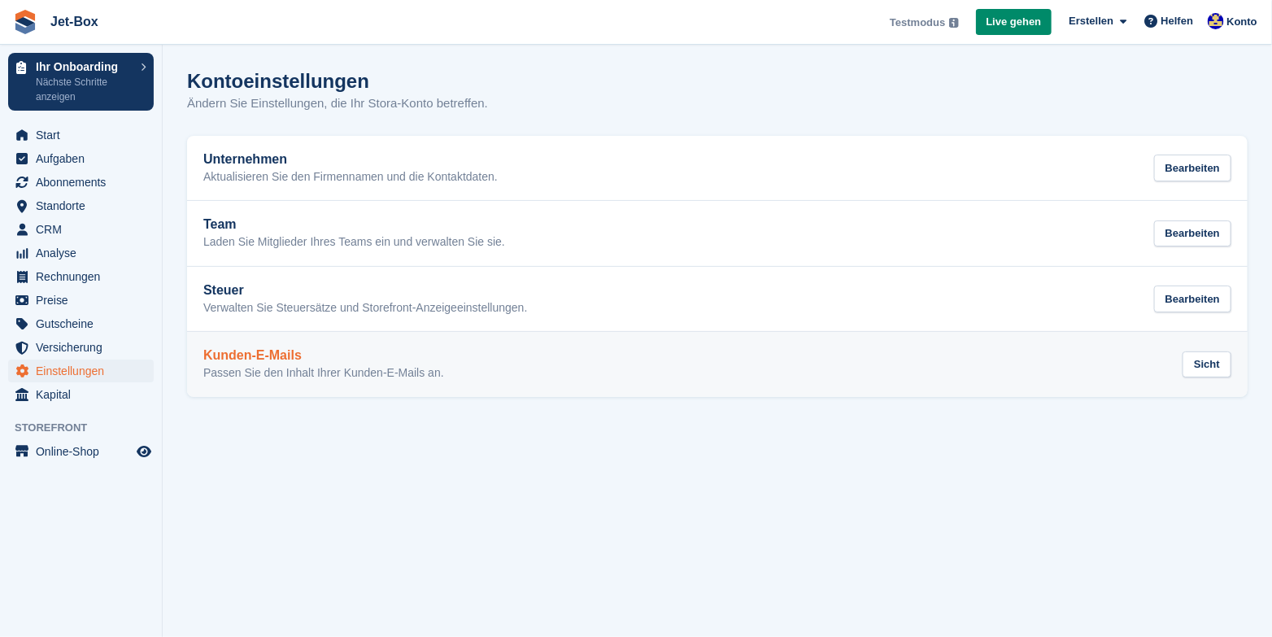
click at [226, 360] on h2 "Kunden-E-Mails" at bounding box center [323, 355] width 241 height 15
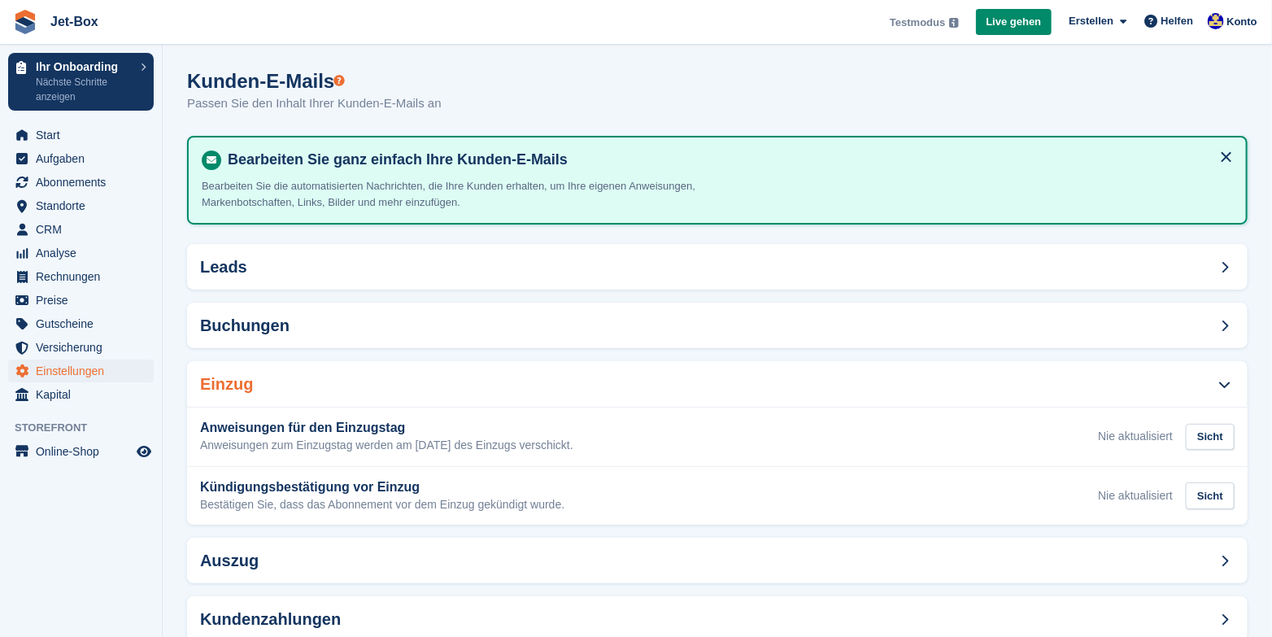
click at [216, 384] on h2 "Einzug" at bounding box center [227, 384] width 54 height 19
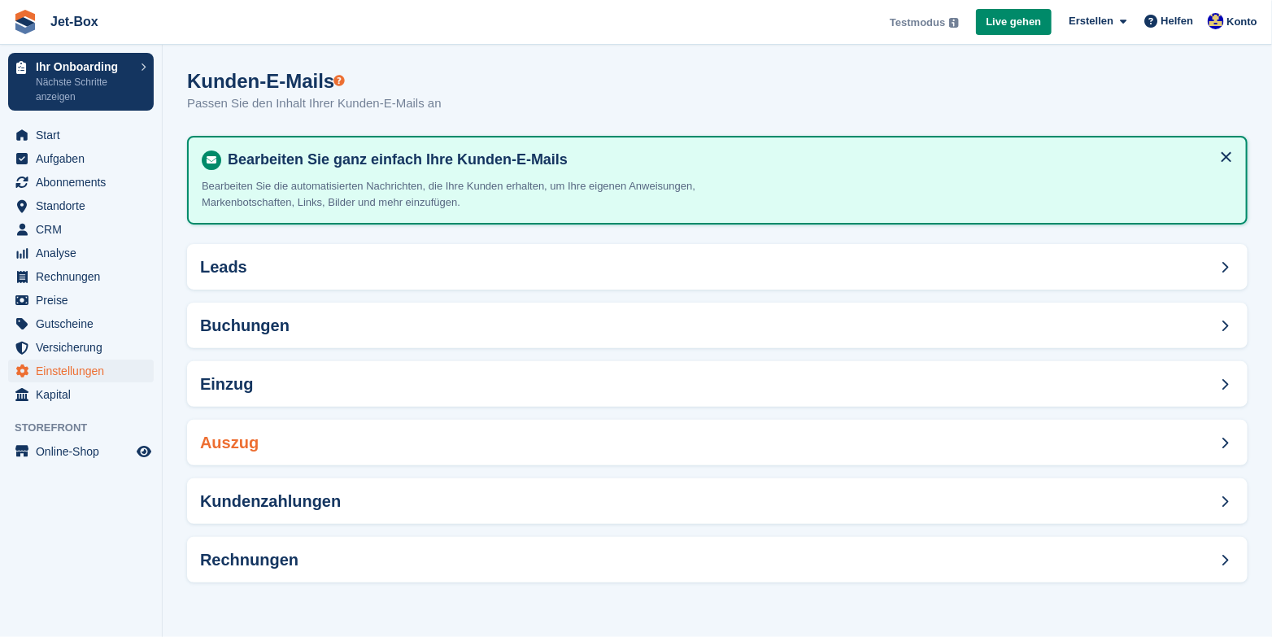
click at [244, 441] on h2 "Auszug" at bounding box center [229, 443] width 59 height 19
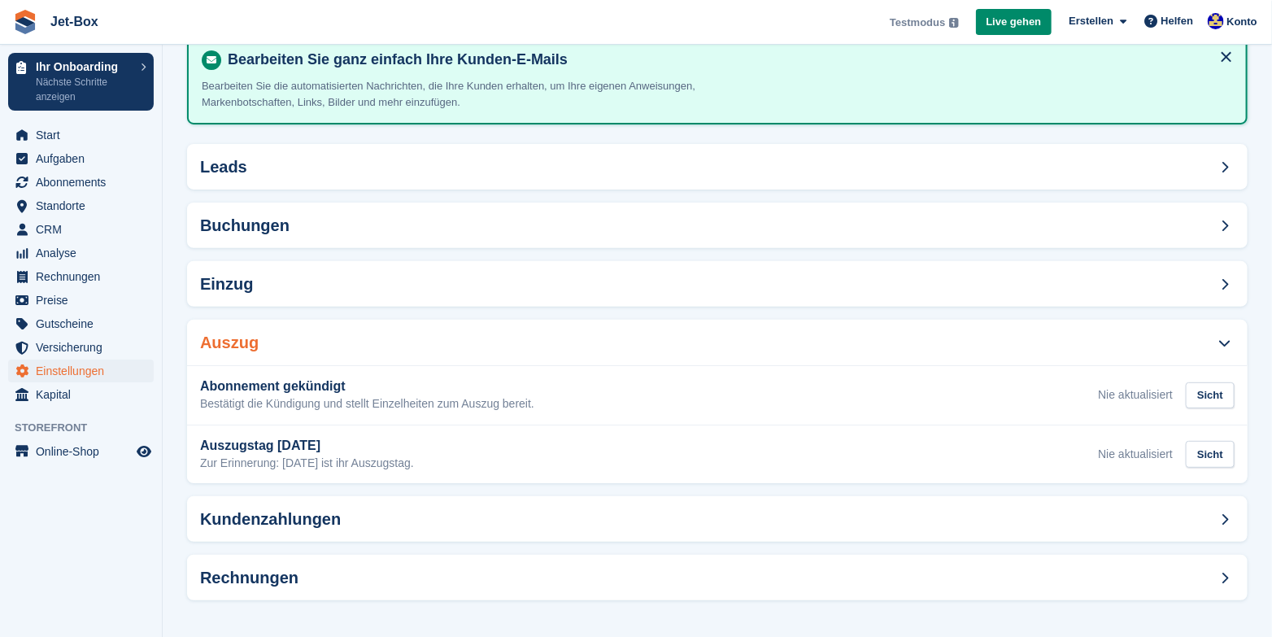
scroll to position [102, 0]
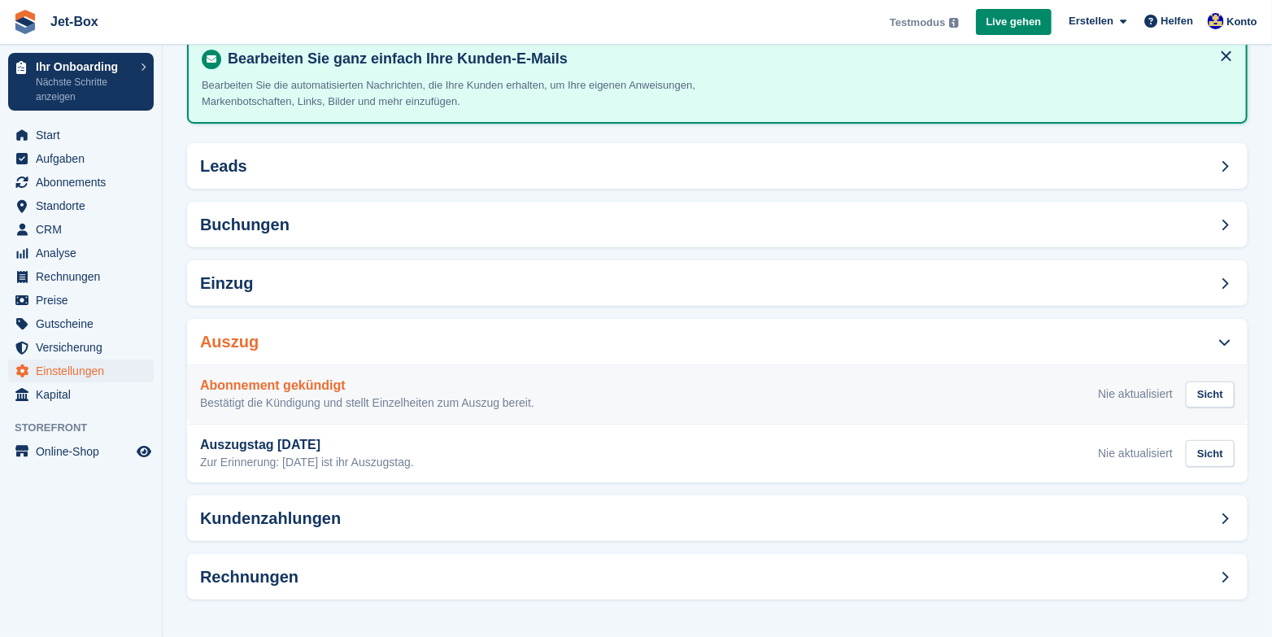
click at [312, 383] on h3 "Abonnement gekündigt" at bounding box center [367, 385] width 334 height 15
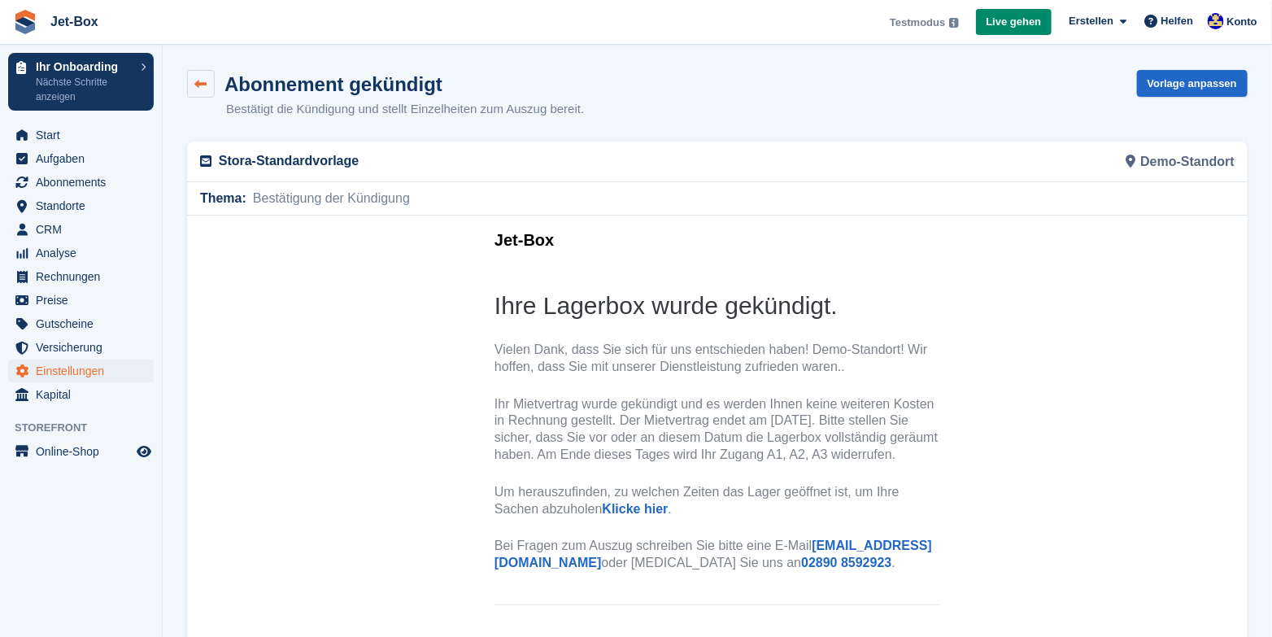
click at [209, 81] on link at bounding box center [201, 84] width 28 height 28
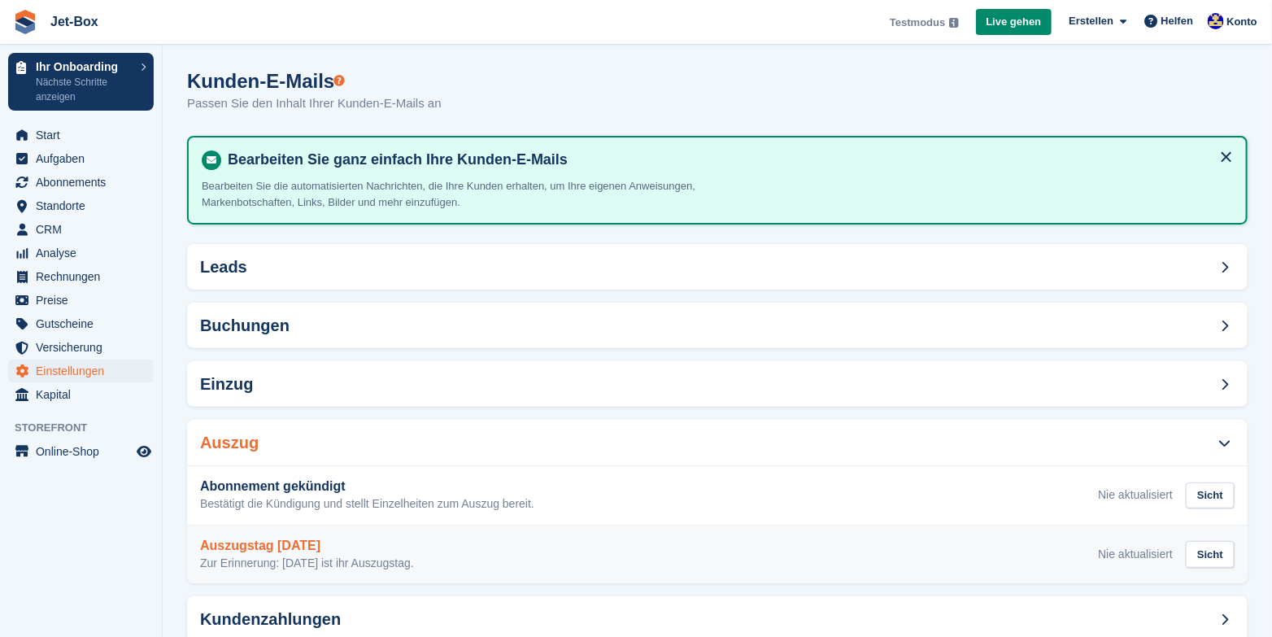
click at [281, 549] on h3 "Auszugstag [DATE]" at bounding box center [307, 546] width 214 height 15
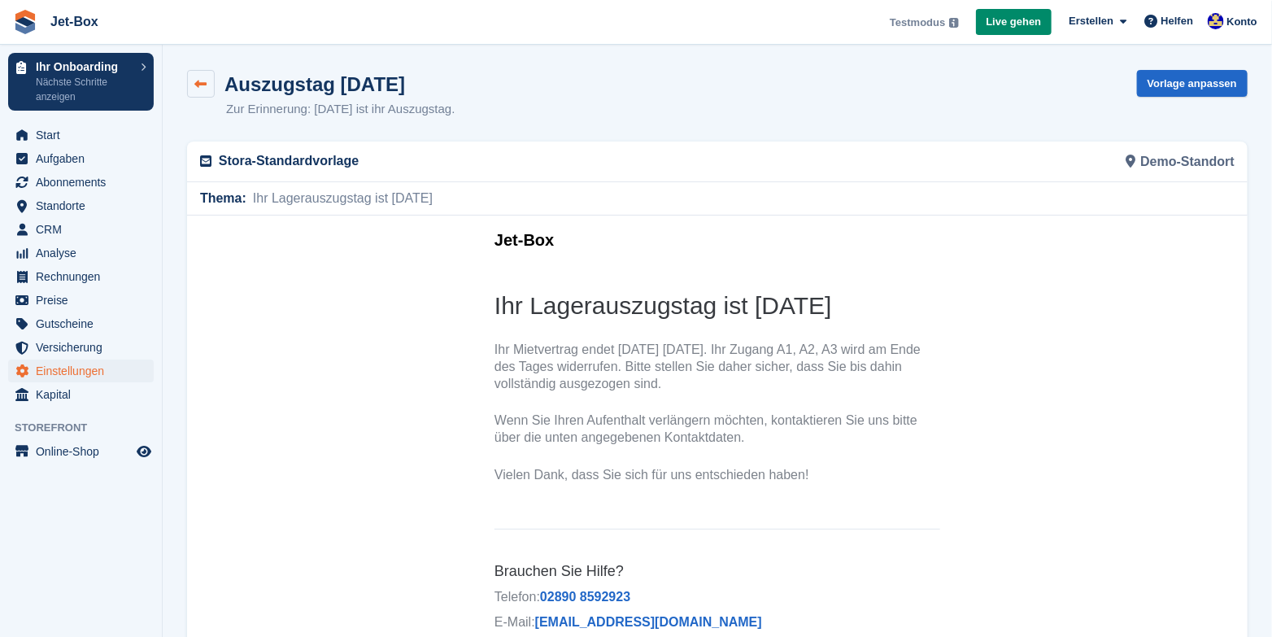
click at [199, 83] on icon at bounding box center [201, 84] width 12 height 12
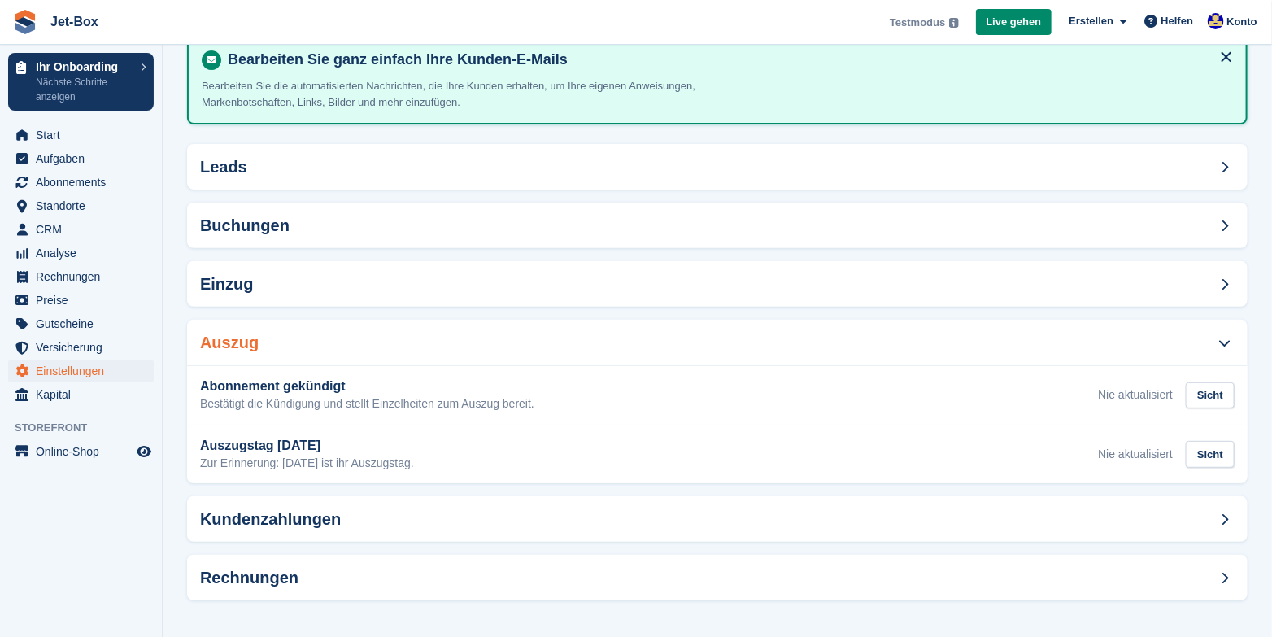
scroll to position [102, 0]
click at [278, 519] on h2 "Kundenzahlungen" at bounding box center [270, 518] width 141 height 19
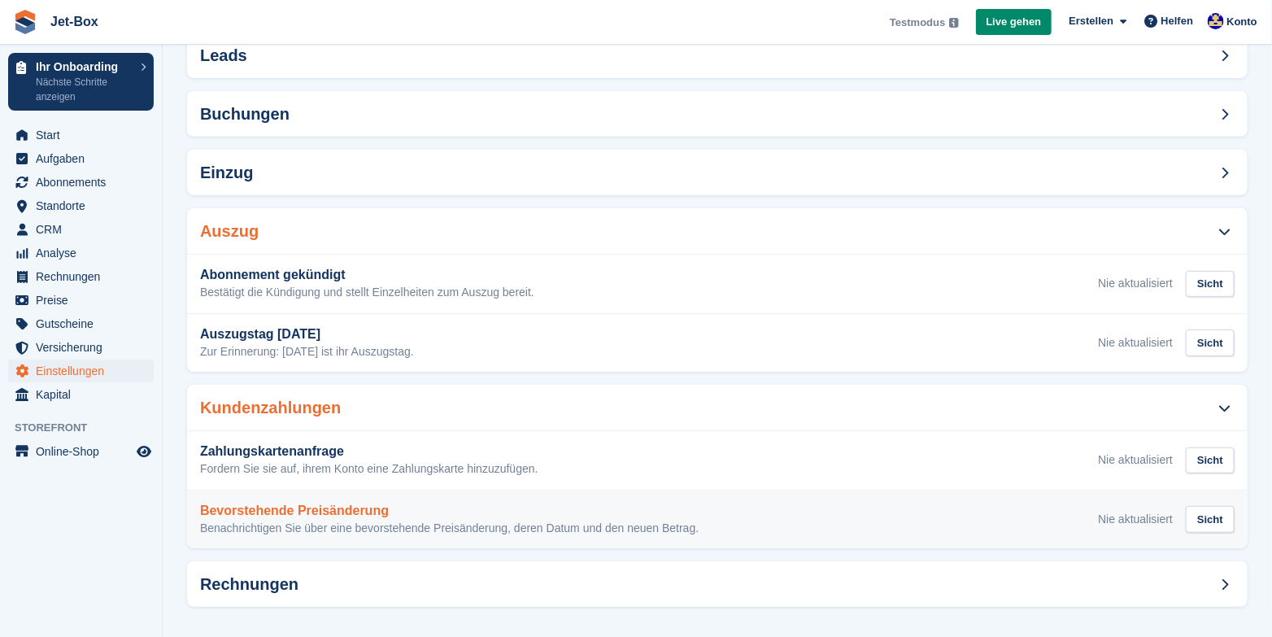
scroll to position [220, 0]
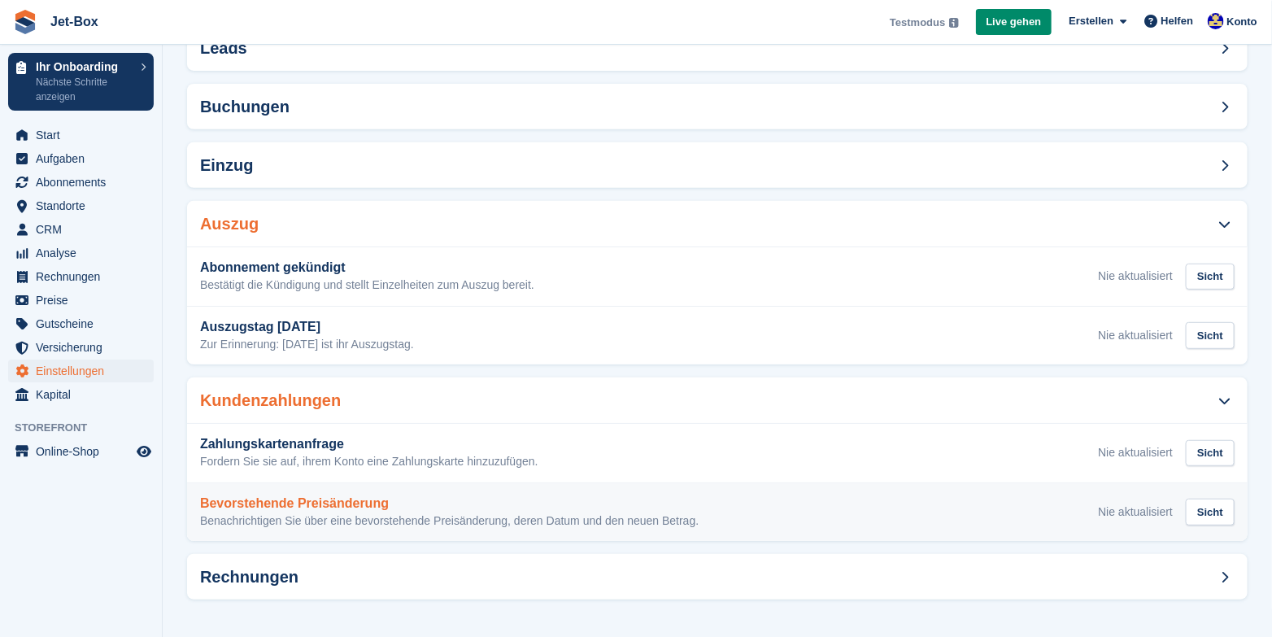
click at [306, 504] on h3 "Bevorstehende Preisänderung" at bounding box center [449, 503] width 499 height 15
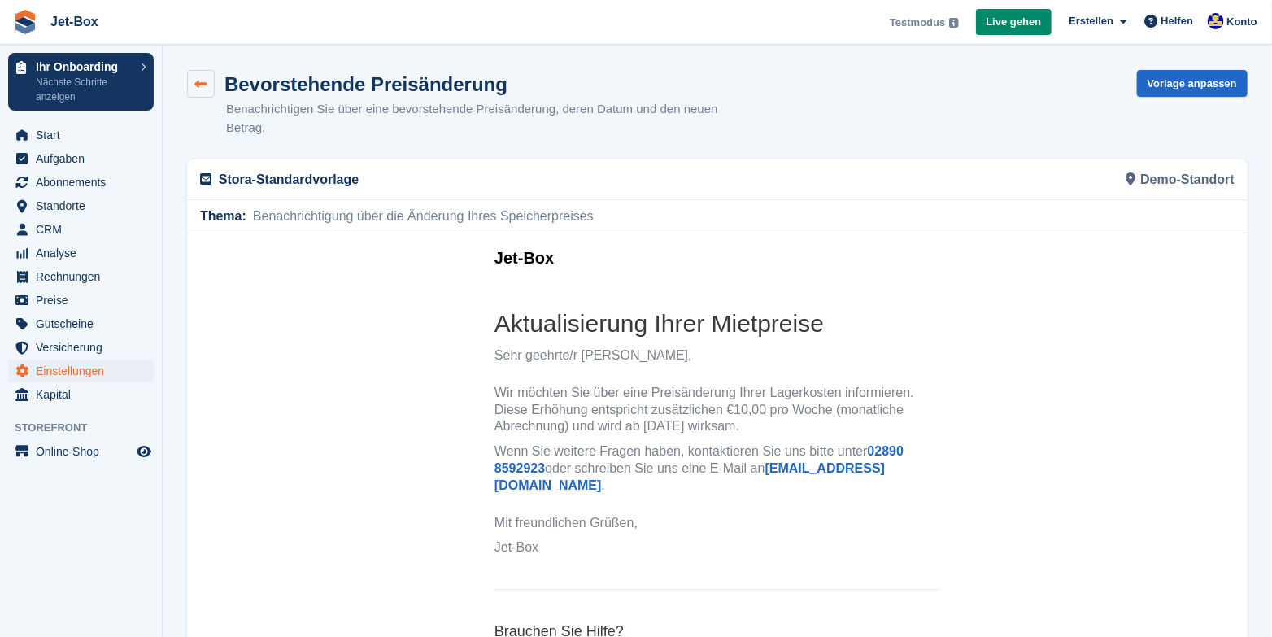
click at [203, 81] on icon at bounding box center [201, 84] width 12 height 12
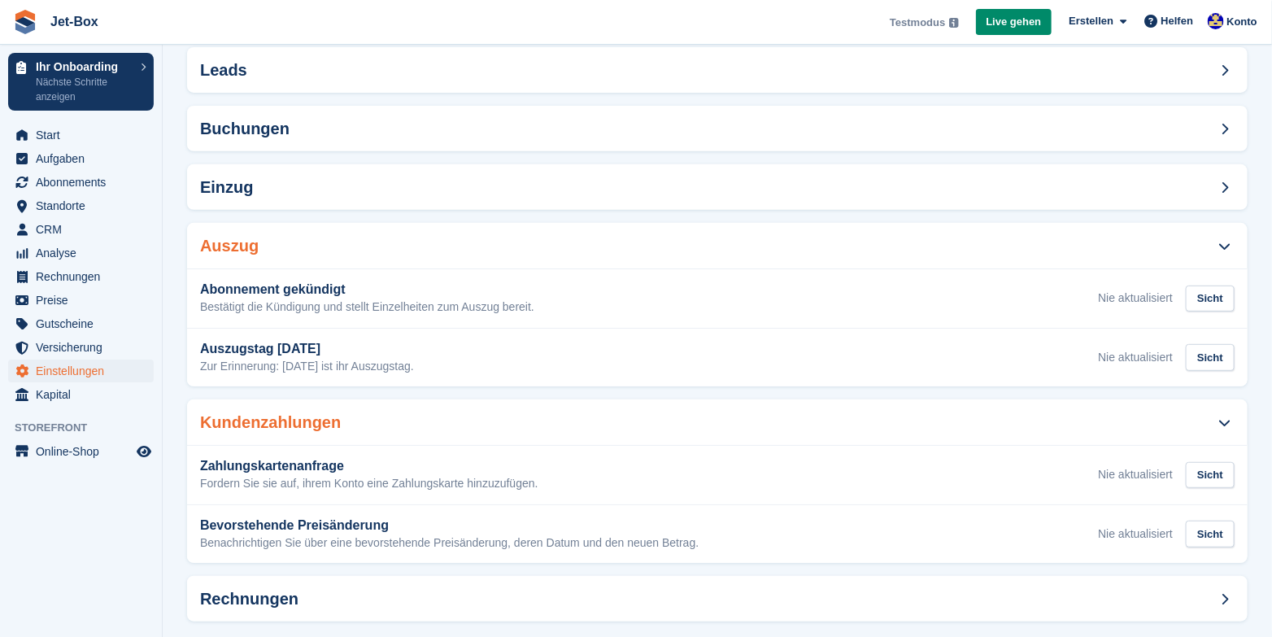
scroll to position [220, 0]
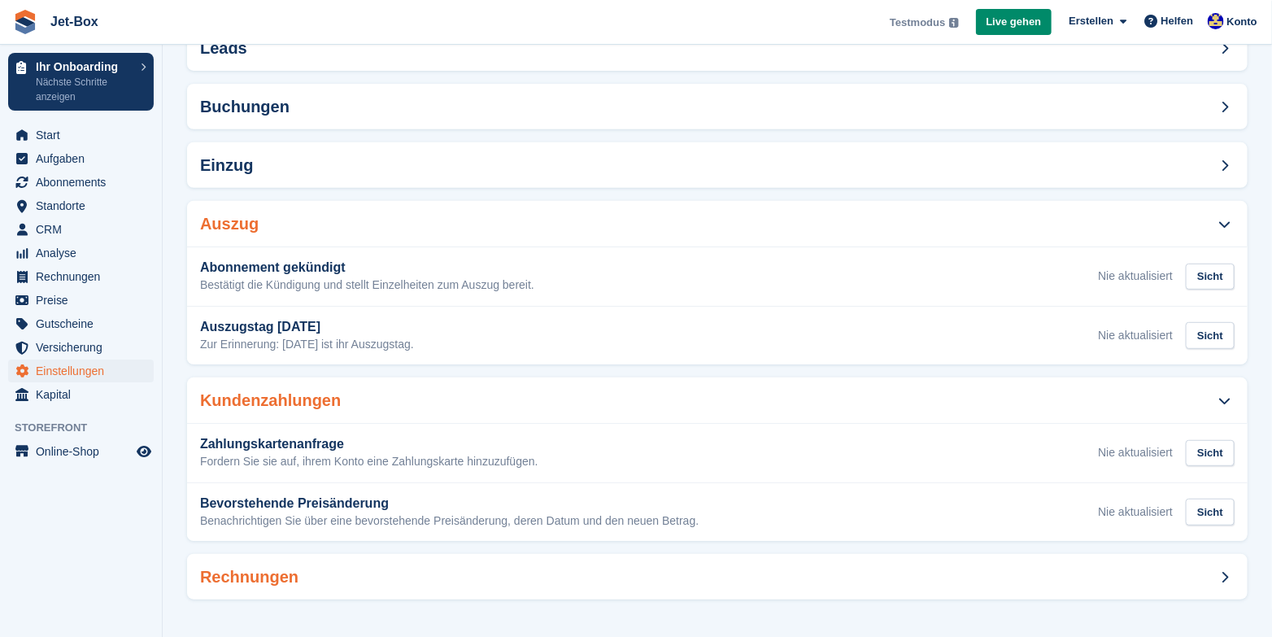
click at [264, 575] on h2 "Rechnungen" at bounding box center [249, 577] width 98 height 19
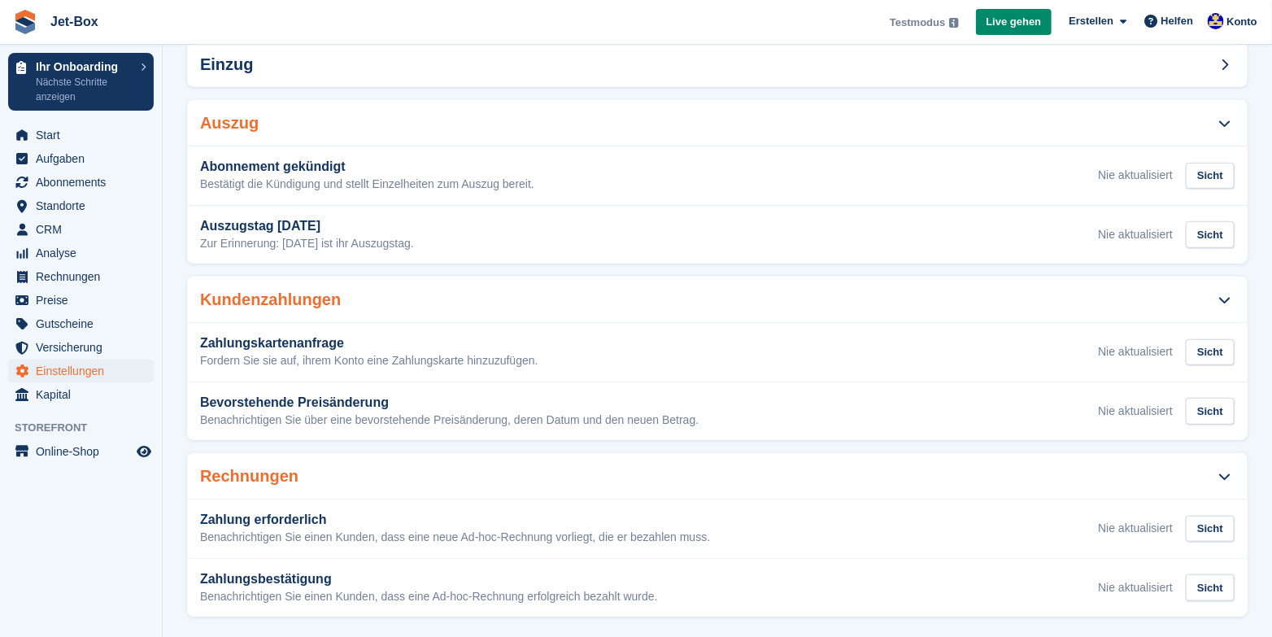
scroll to position [337, 0]
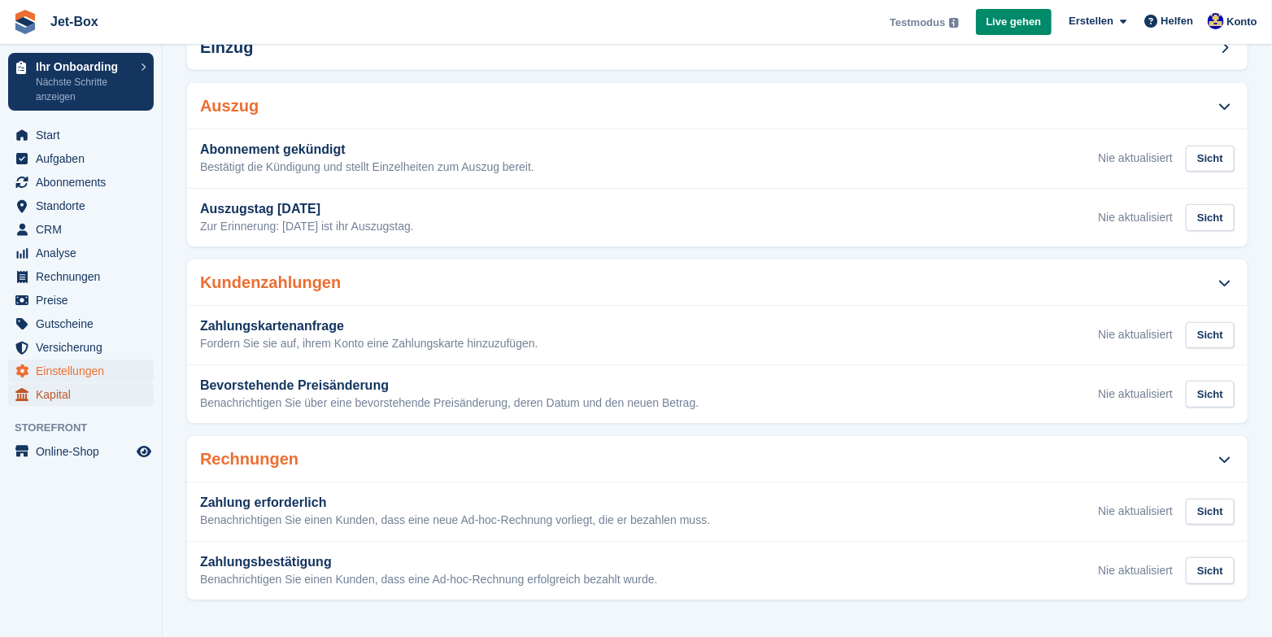
click at [70, 396] on span "Kapital" at bounding box center [85, 394] width 98 height 23
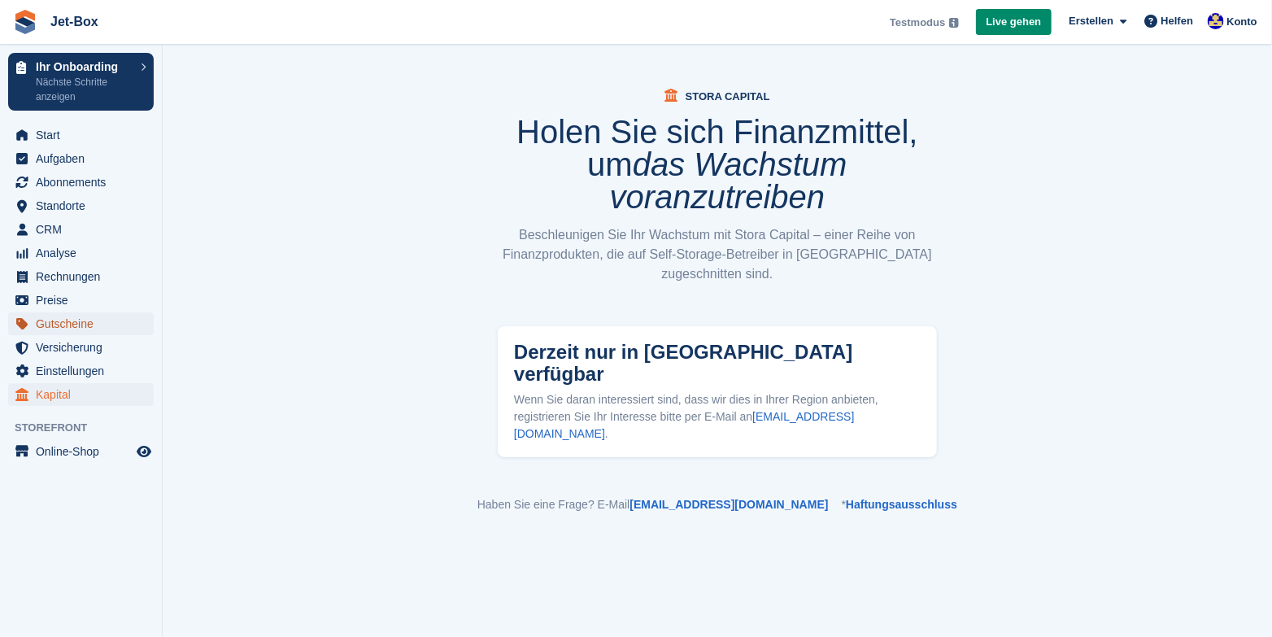
click at [55, 328] on span "Gutscheine" at bounding box center [85, 323] width 98 height 23
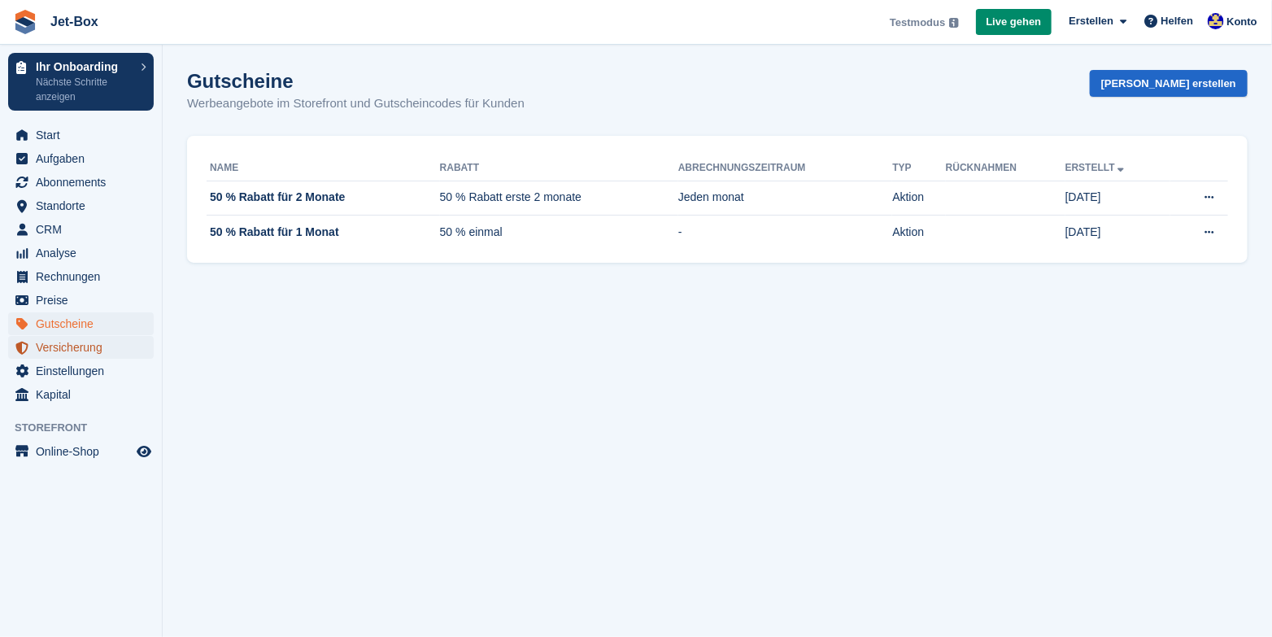
click at [72, 344] on span "Versicherung" at bounding box center [85, 347] width 98 height 23
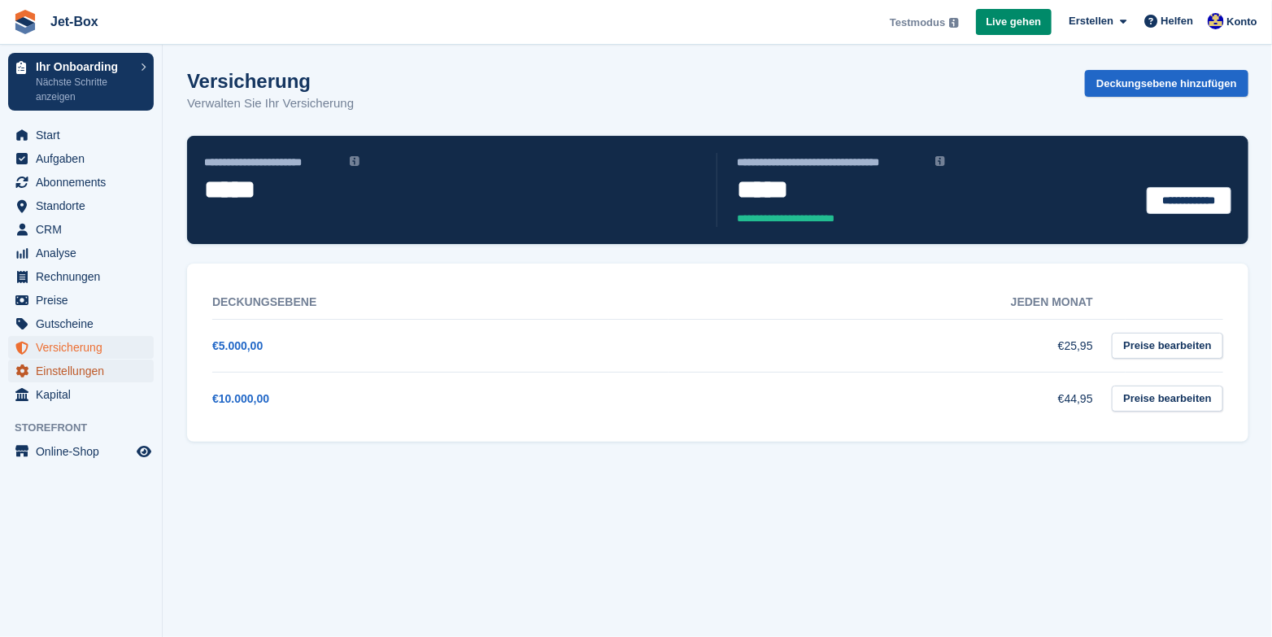
click at [67, 370] on span "Einstellungen" at bounding box center [85, 371] width 98 height 23
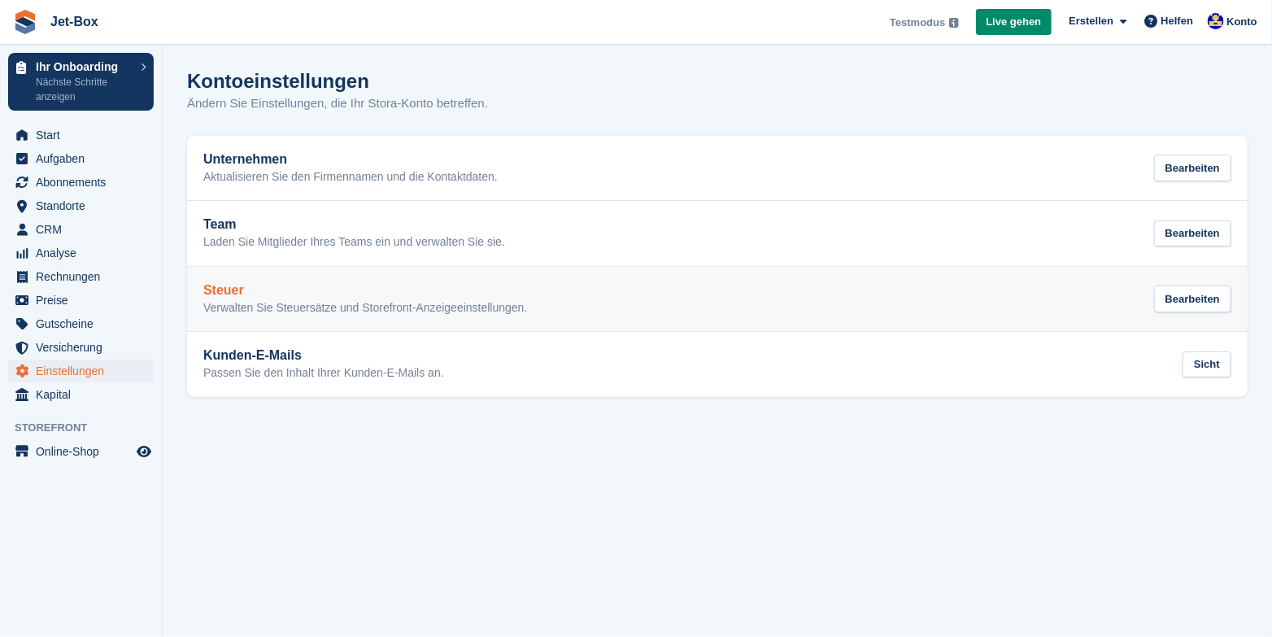
click at [356, 301] on p "Verwalten Sie Steuersätze und Storefront-Anzeigeeinstellungen." at bounding box center [365, 308] width 324 height 15
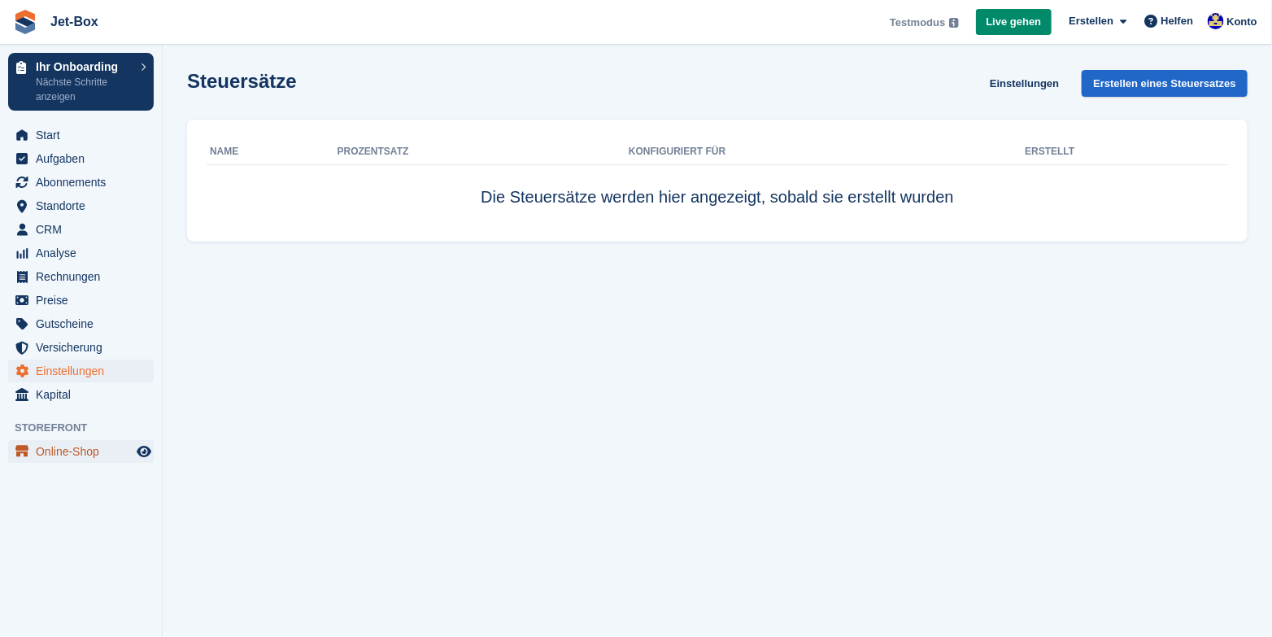
click at [69, 451] on span "Online-Shop" at bounding box center [85, 451] width 98 height 23
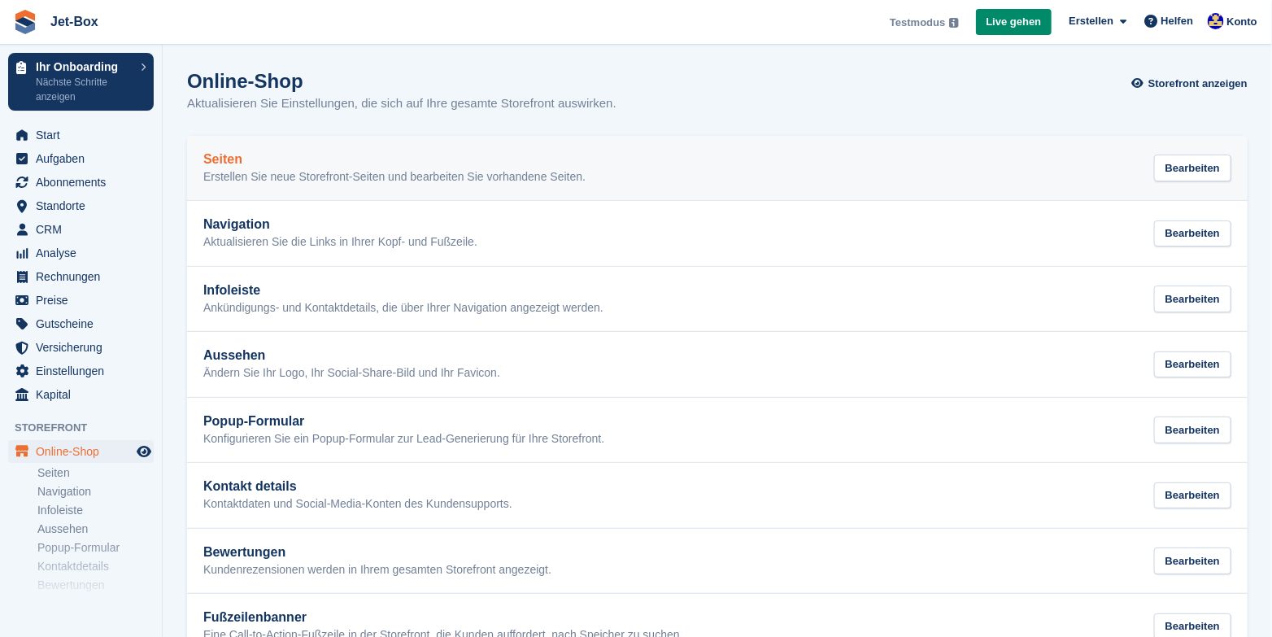
click at [259, 179] on p "Erstellen Sie neue Storefront-Seiten und bearbeiten Sie vorhandene Seiten." at bounding box center [394, 177] width 382 height 15
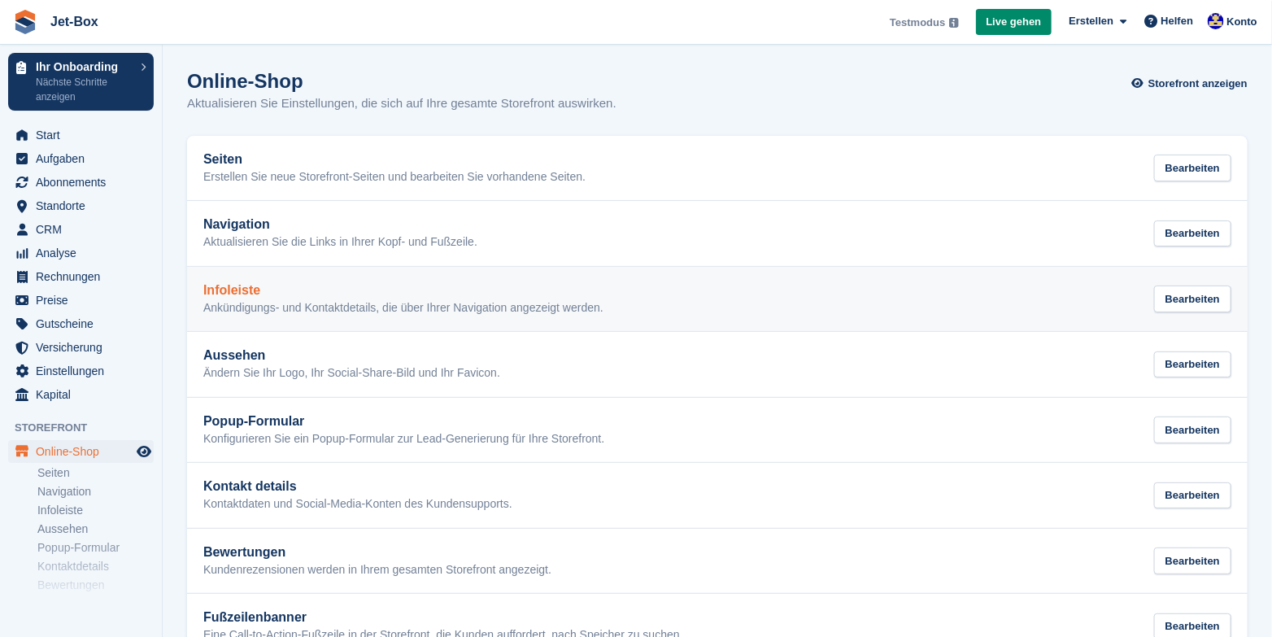
click at [238, 292] on h2 "Infoleiste" at bounding box center [403, 290] width 400 height 15
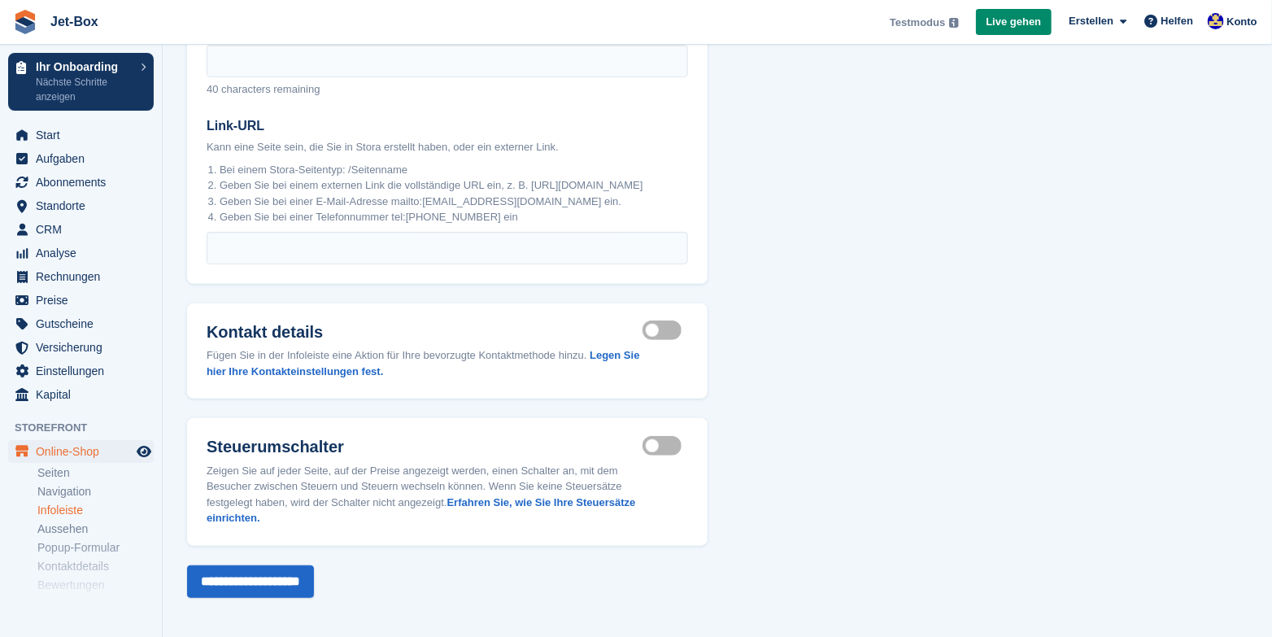
scroll to position [236, 0]
